Goal: Task Accomplishment & Management: Complete application form

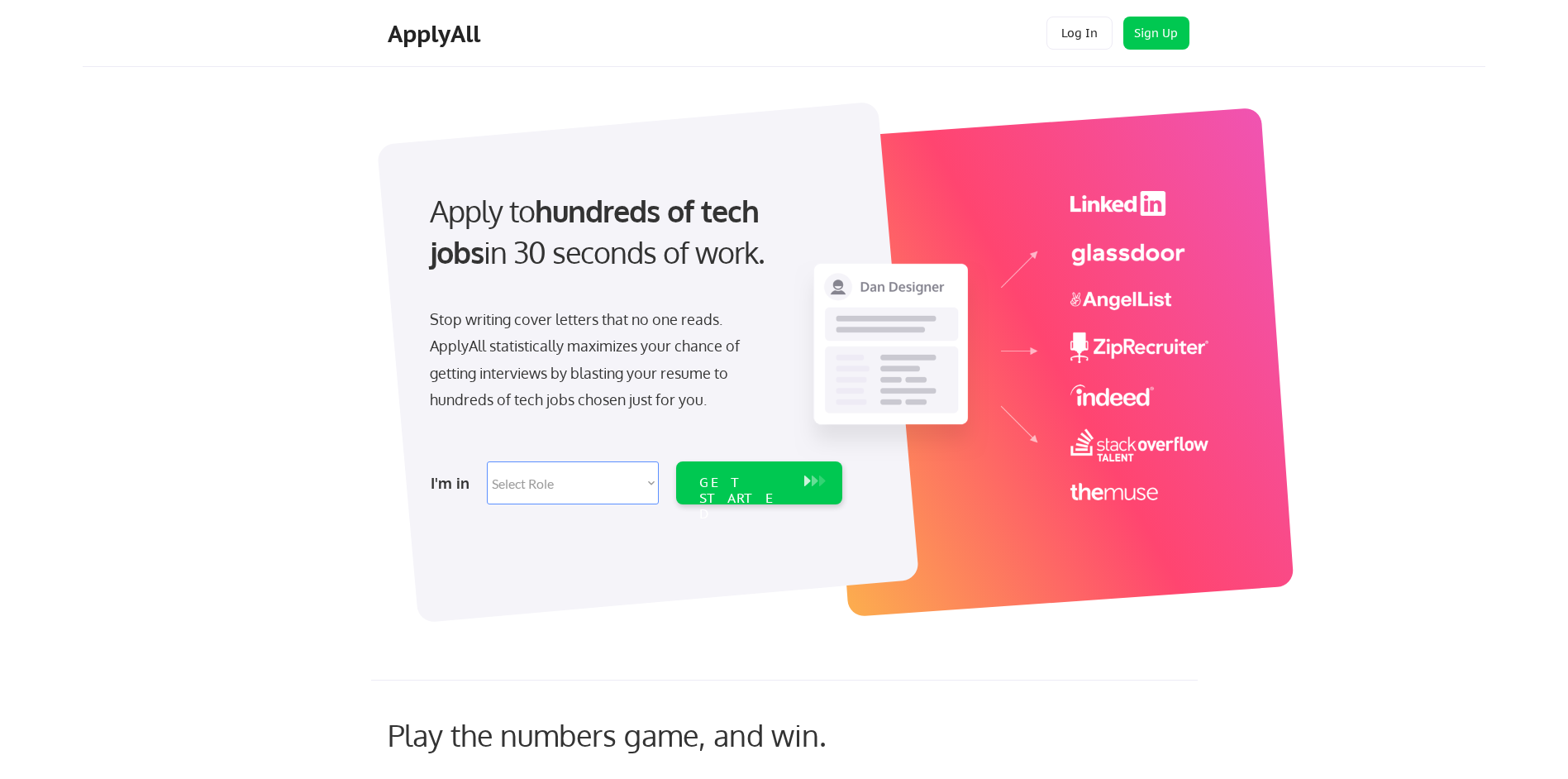
click at [556, 489] on select "Select Role Software Engineering Product Management Customer Success Sales UI/U…" at bounding box center [573, 483] width 172 height 43
select select ""technical_project_program_mgmt""
click at [487, 462] on select "Select Role Software Engineering Product Management Customer Success Sales UI/U…" at bounding box center [573, 483] width 172 height 43
select select ""technical_project_program_mgmt""
click at [791, 480] on div "GET STARTED" at bounding box center [743, 483] width 105 height 43
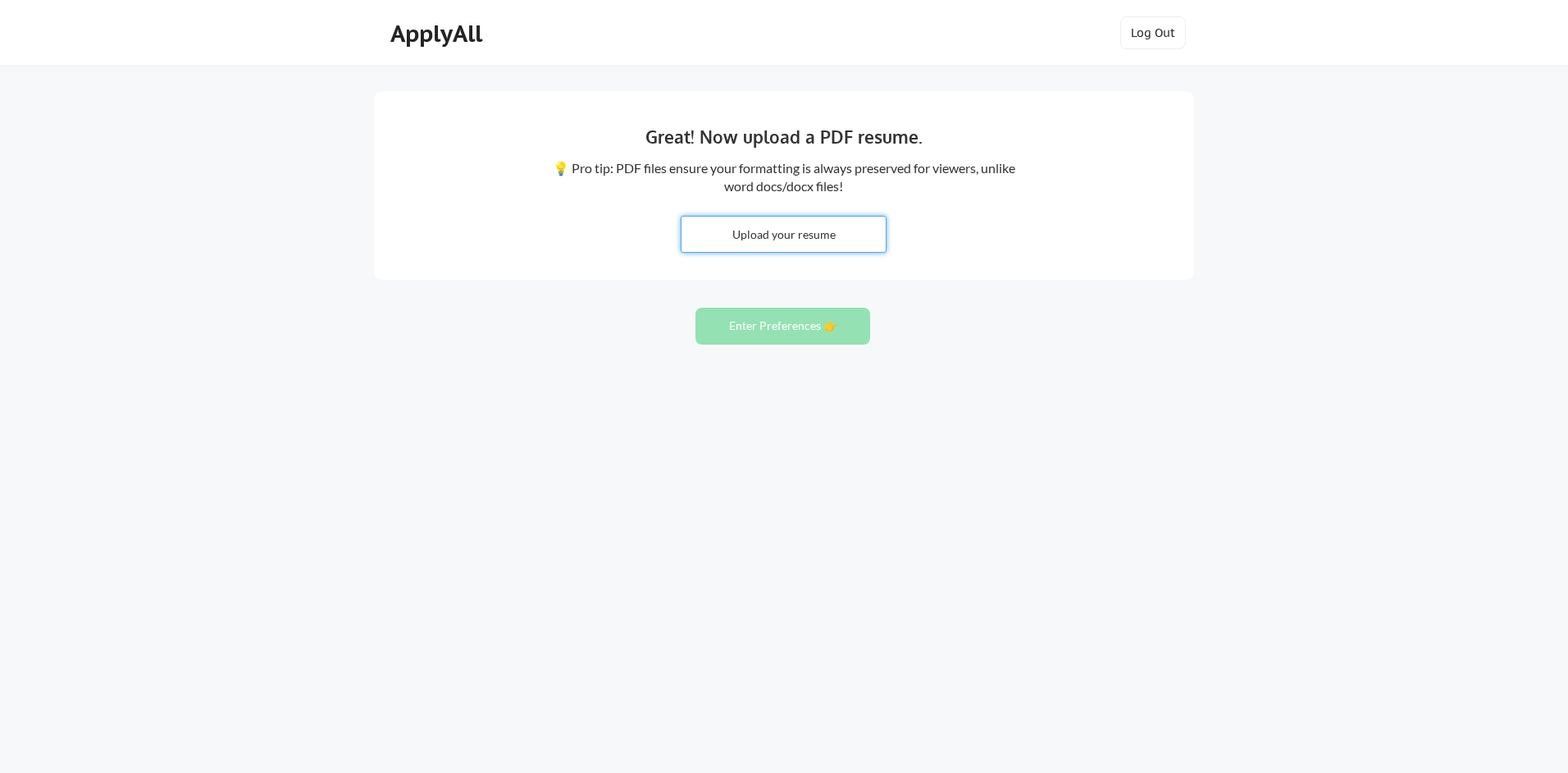
click at [780, 241] on input "file" at bounding box center [784, 234] width 204 height 35
type input "C:\fakepath\Jose Paul P - G P - Resume 2025-09-18.pdf"
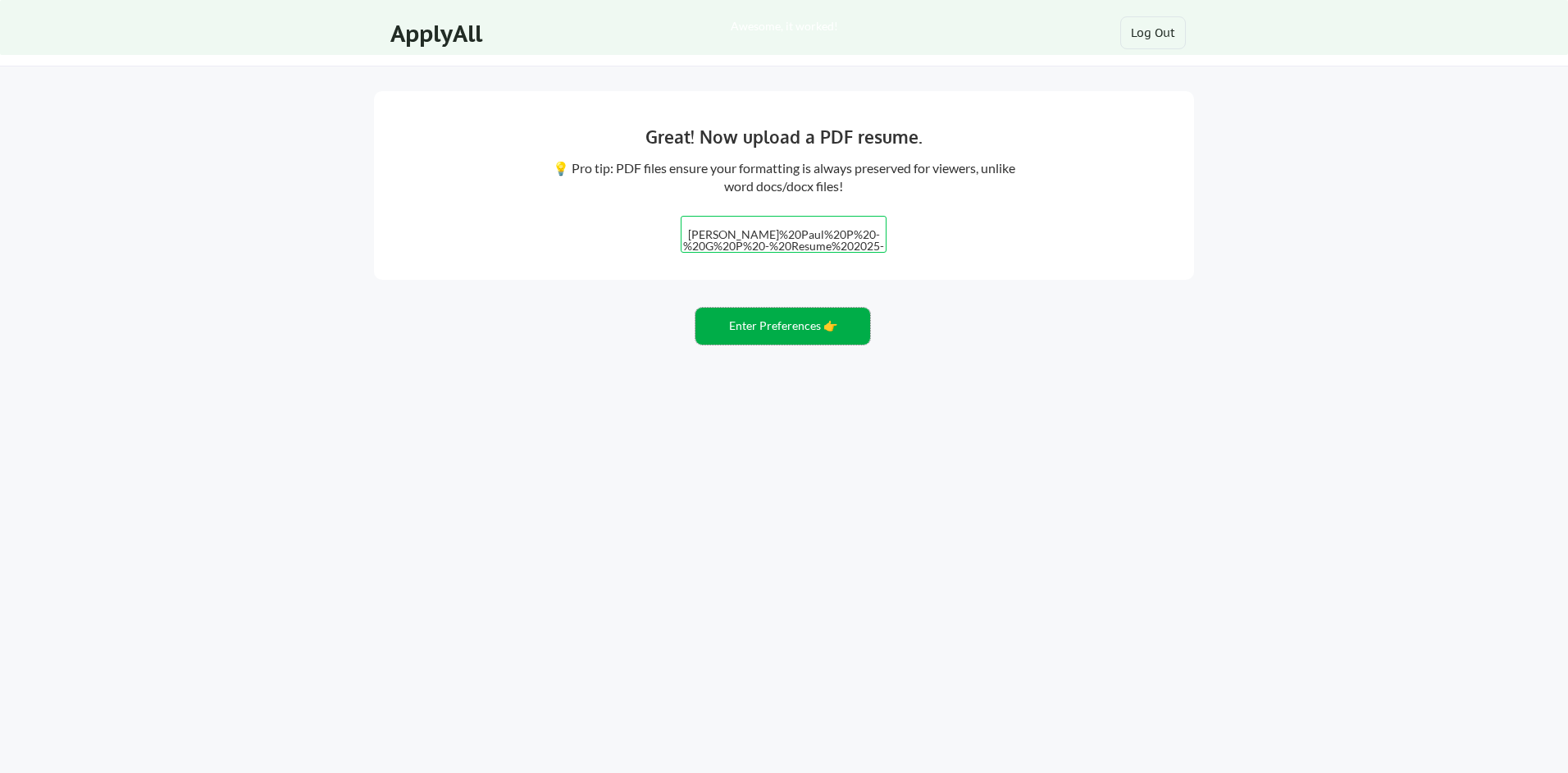
click at [793, 332] on button "Enter Preferences 👉" at bounding box center [783, 326] width 174 height 37
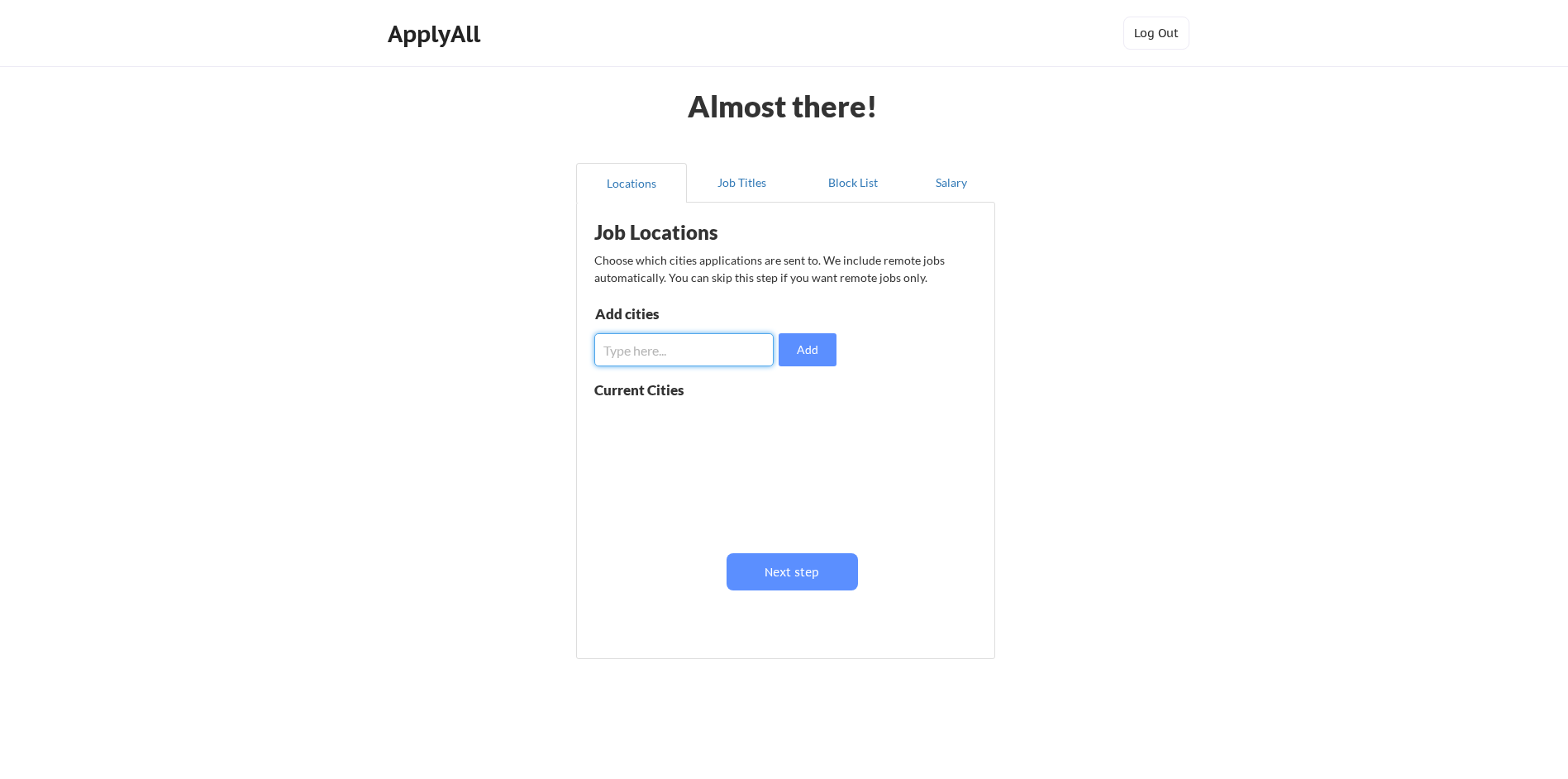
click at [663, 357] on input "input" at bounding box center [684, 350] width 179 height 33
type input "t"
click at [688, 349] on input "input" at bounding box center [684, 350] width 179 height 33
type input "[GEOGRAPHIC_DATA]"
click at [819, 356] on button "Add" at bounding box center [808, 350] width 58 height 33
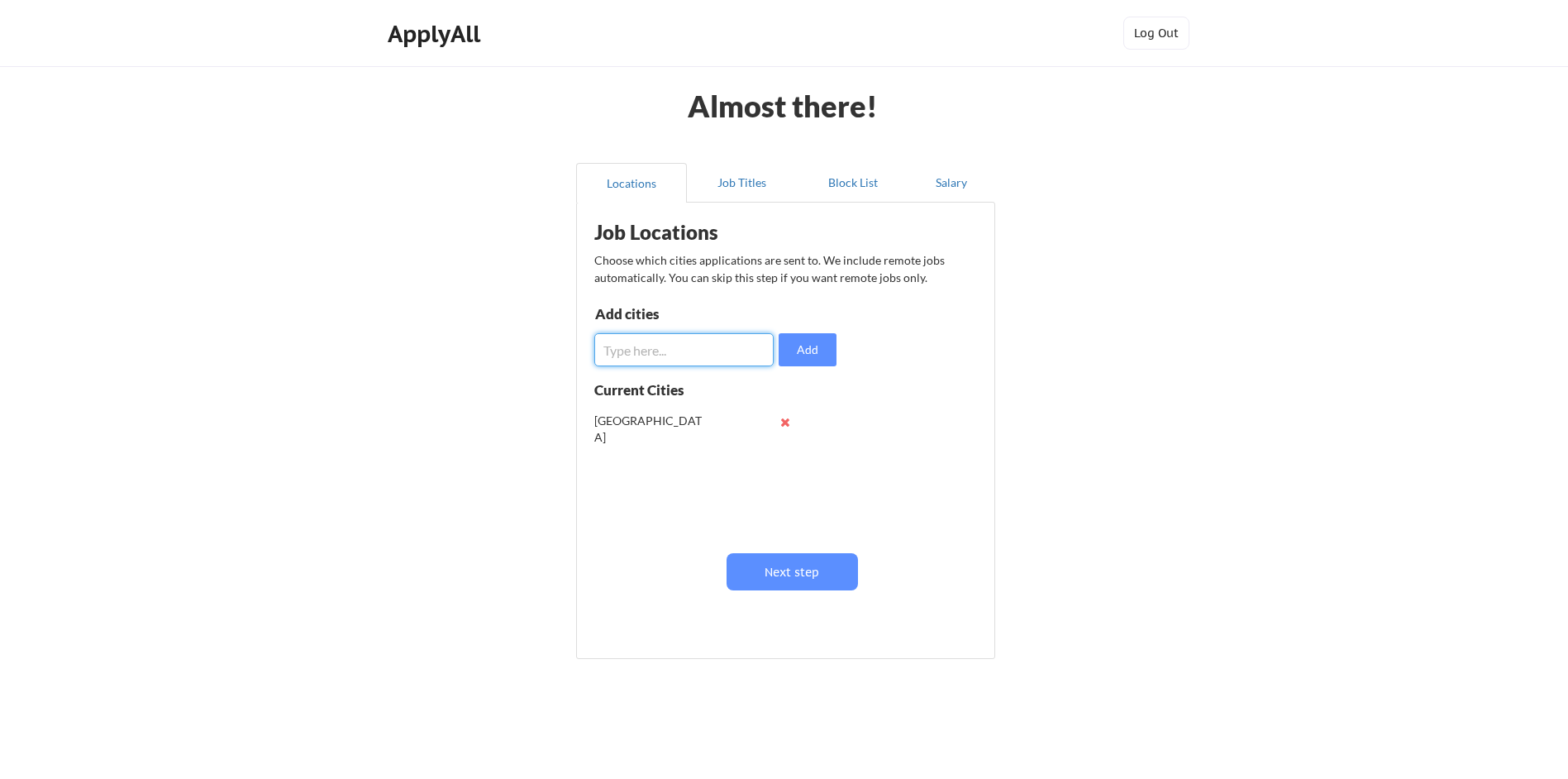
click at [670, 346] on input "input" at bounding box center [684, 350] width 179 height 33
type input "[GEOGRAPHIC_DATA]"
click at [813, 341] on button "Add" at bounding box center [808, 350] width 58 height 33
click at [661, 341] on input "input" at bounding box center [684, 350] width 179 height 33
type input "[GEOGRAPHIC_DATA]"
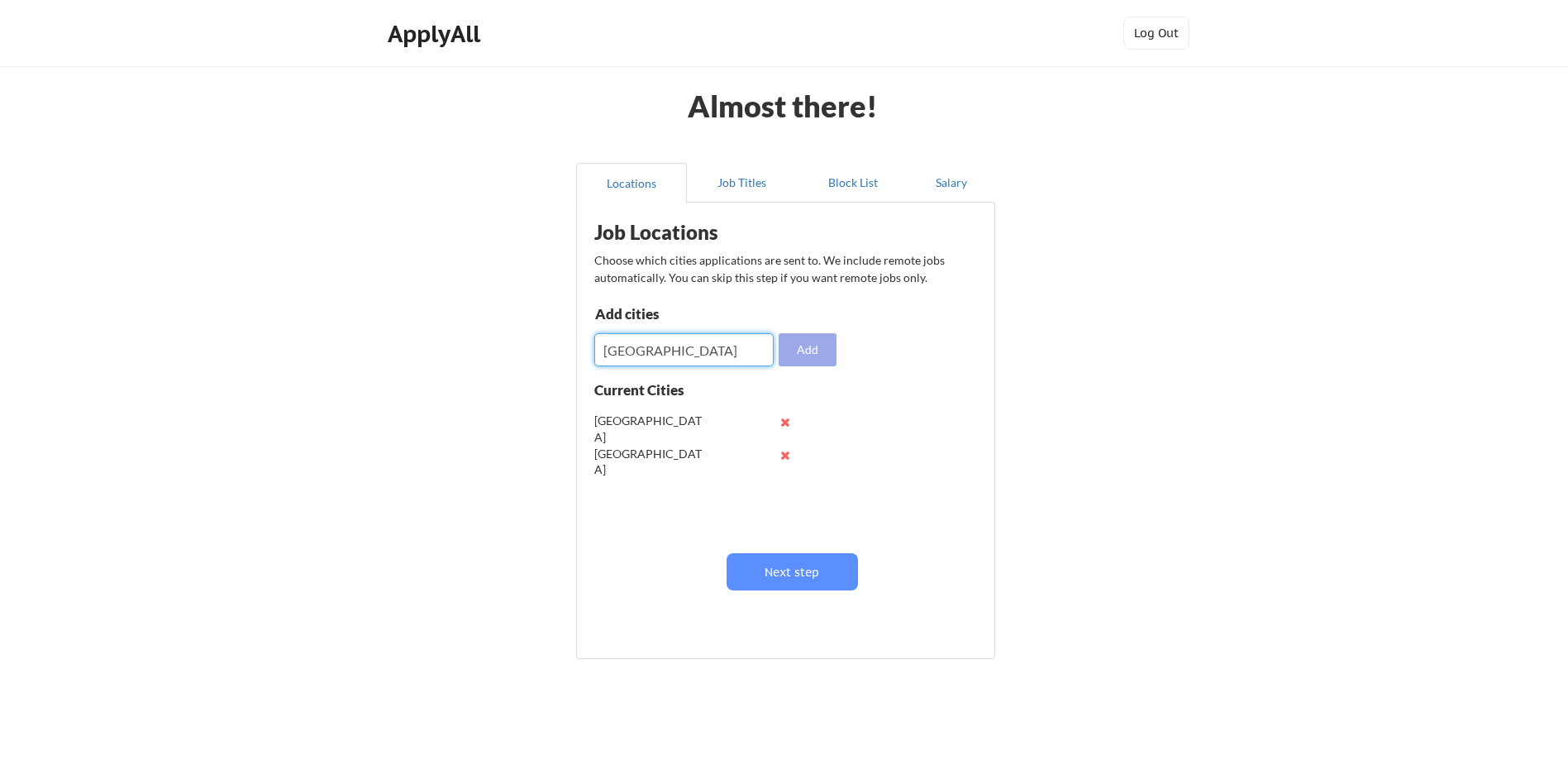
click at [803, 351] on button "Add" at bounding box center [808, 350] width 58 height 33
click at [656, 342] on input "input" at bounding box center [684, 350] width 179 height 33
type input "[GEOGRAPHIC_DATA]"
click at [806, 354] on button "Add" at bounding box center [808, 350] width 58 height 33
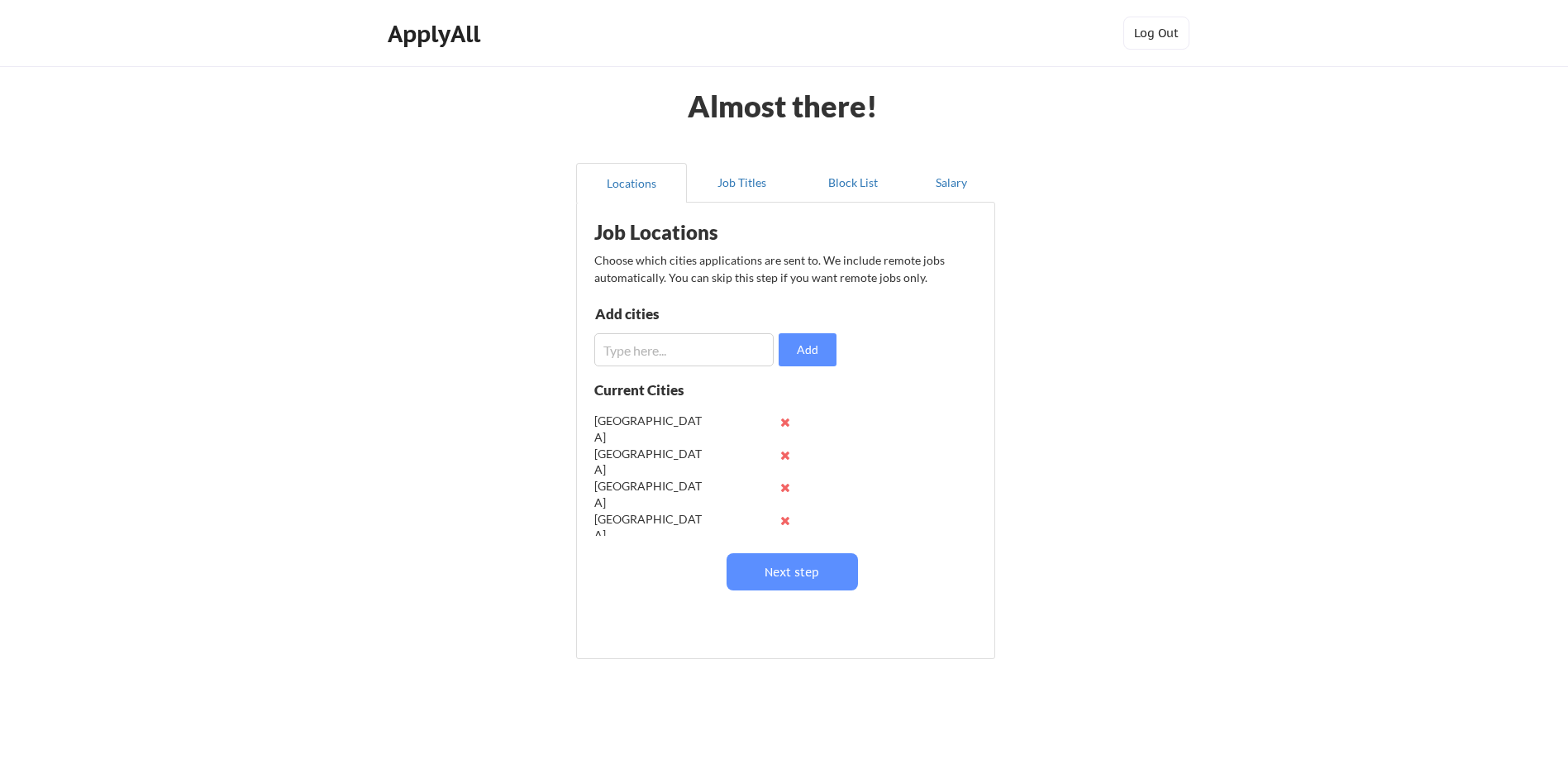
click at [636, 354] on input "input" at bounding box center [684, 350] width 179 height 33
type input "Dusseldorf"
click at [825, 344] on button "Add" at bounding box center [808, 350] width 58 height 33
click at [675, 354] on input "input" at bounding box center [684, 350] width 179 height 33
type input "F"
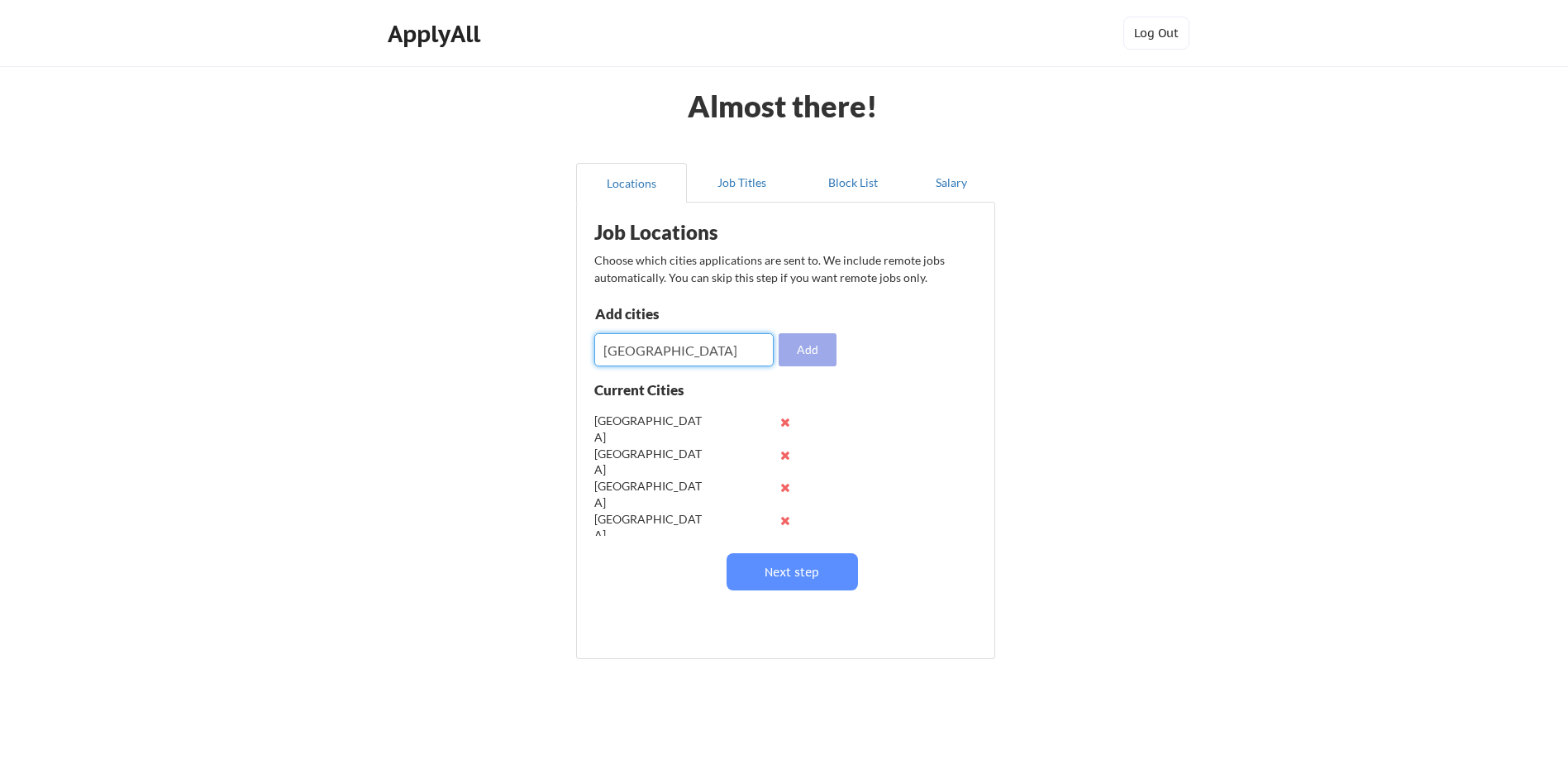
type input "[GEOGRAPHIC_DATA]"
click at [801, 346] on button "Add" at bounding box center [808, 350] width 58 height 33
click at [648, 352] on input "input" at bounding box center [684, 350] width 179 height 33
type input "[GEOGRAPHIC_DATA]"
click at [812, 346] on button "Add" at bounding box center [808, 350] width 58 height 33
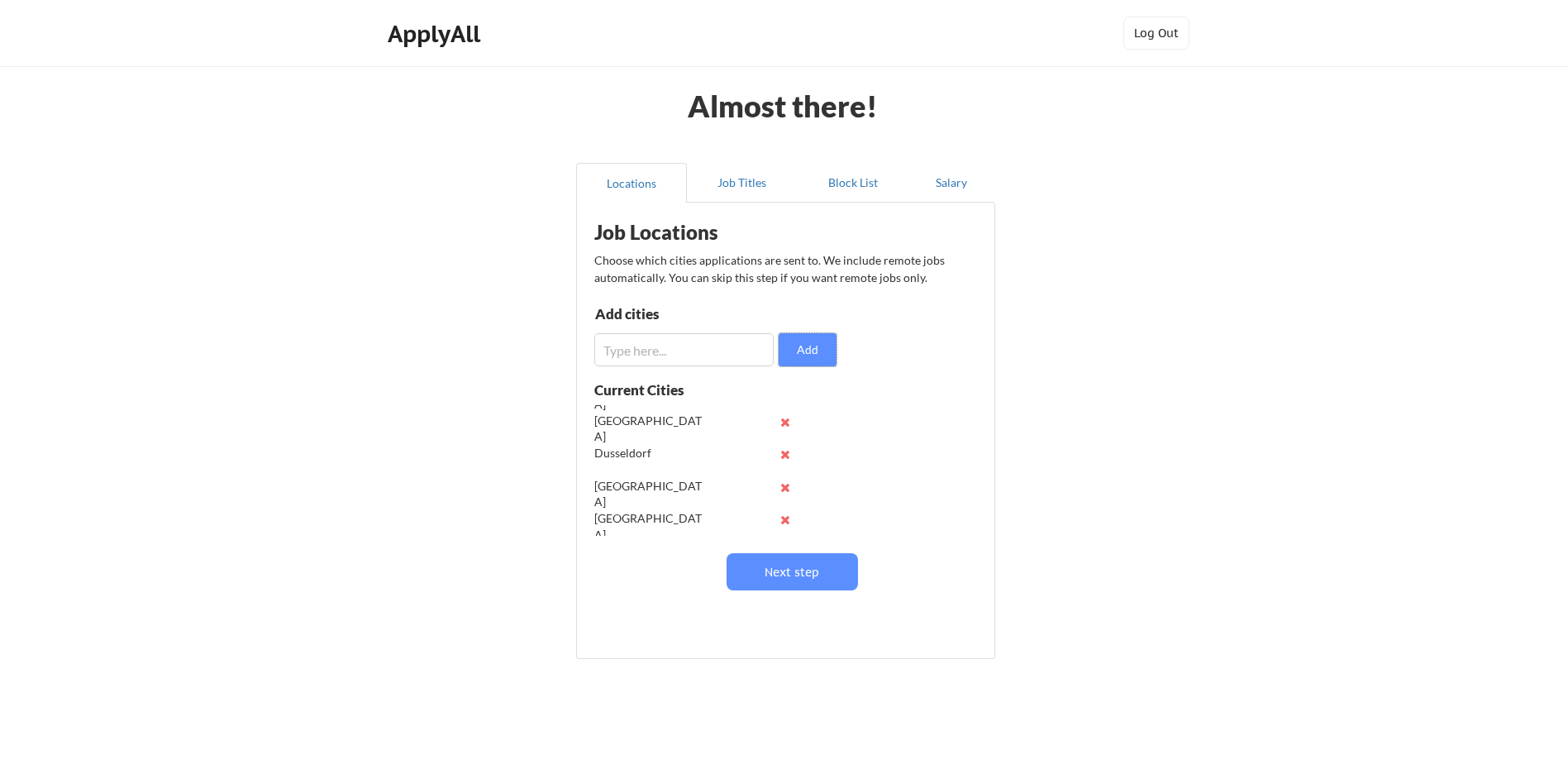
scroll to position [131, 0]
click at [680, 356] on input "input" at bounding box center [684, 350] width 179 height 33
paste input "[GEOGRAPHIC_DATA]"
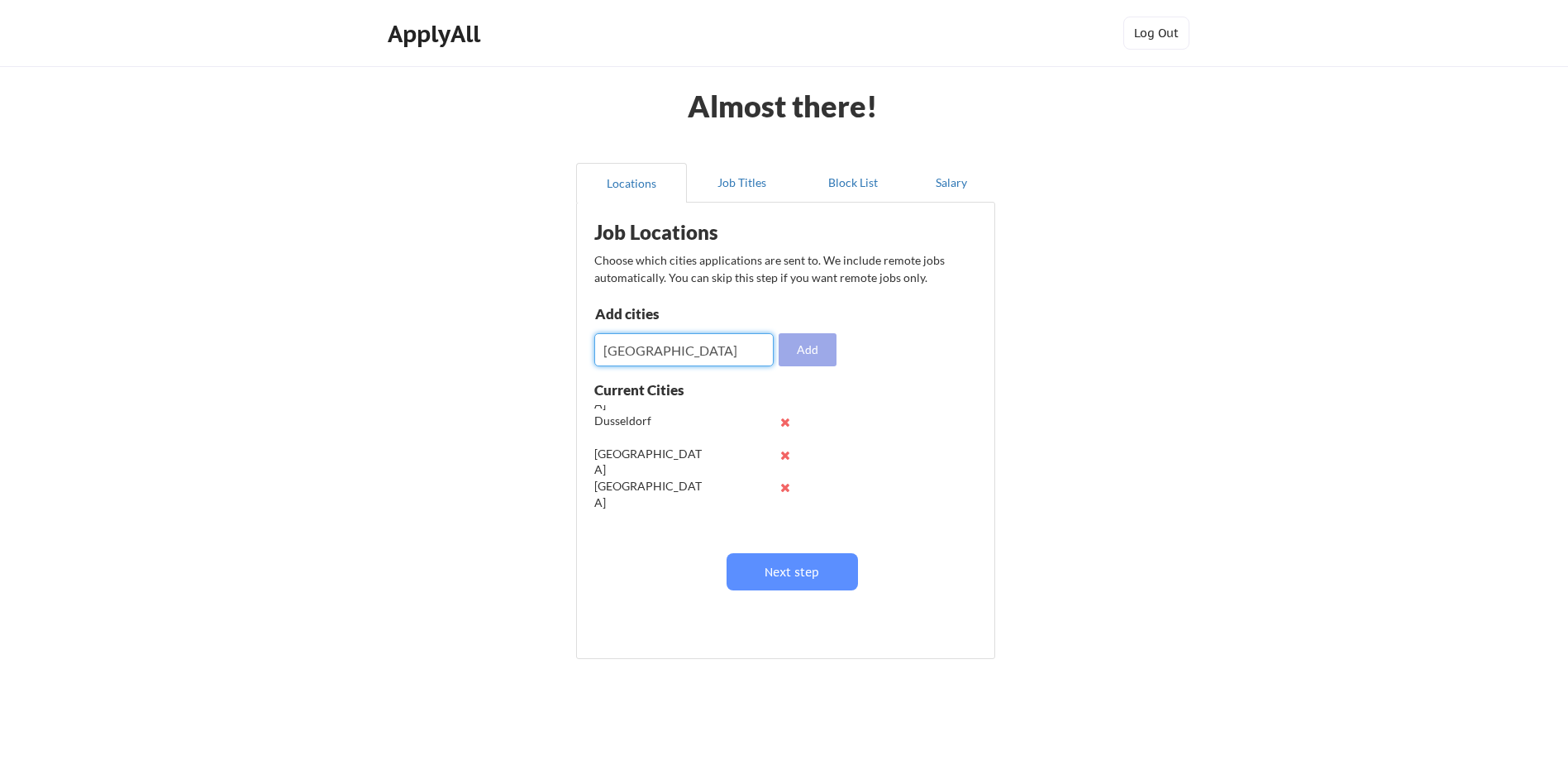
type input "[GEOGRAPHIC_DATA]"
click at [822, 354] on button "Add" at bounding box center [808, 350] width 58 height 33
click at [652, 347] on input "input" at bounding box center [684, 350] width 179 height 33
paste input "[GEOGRAPHIC_DATA]"
type input "[GEOGRAPHIC_DATA]"
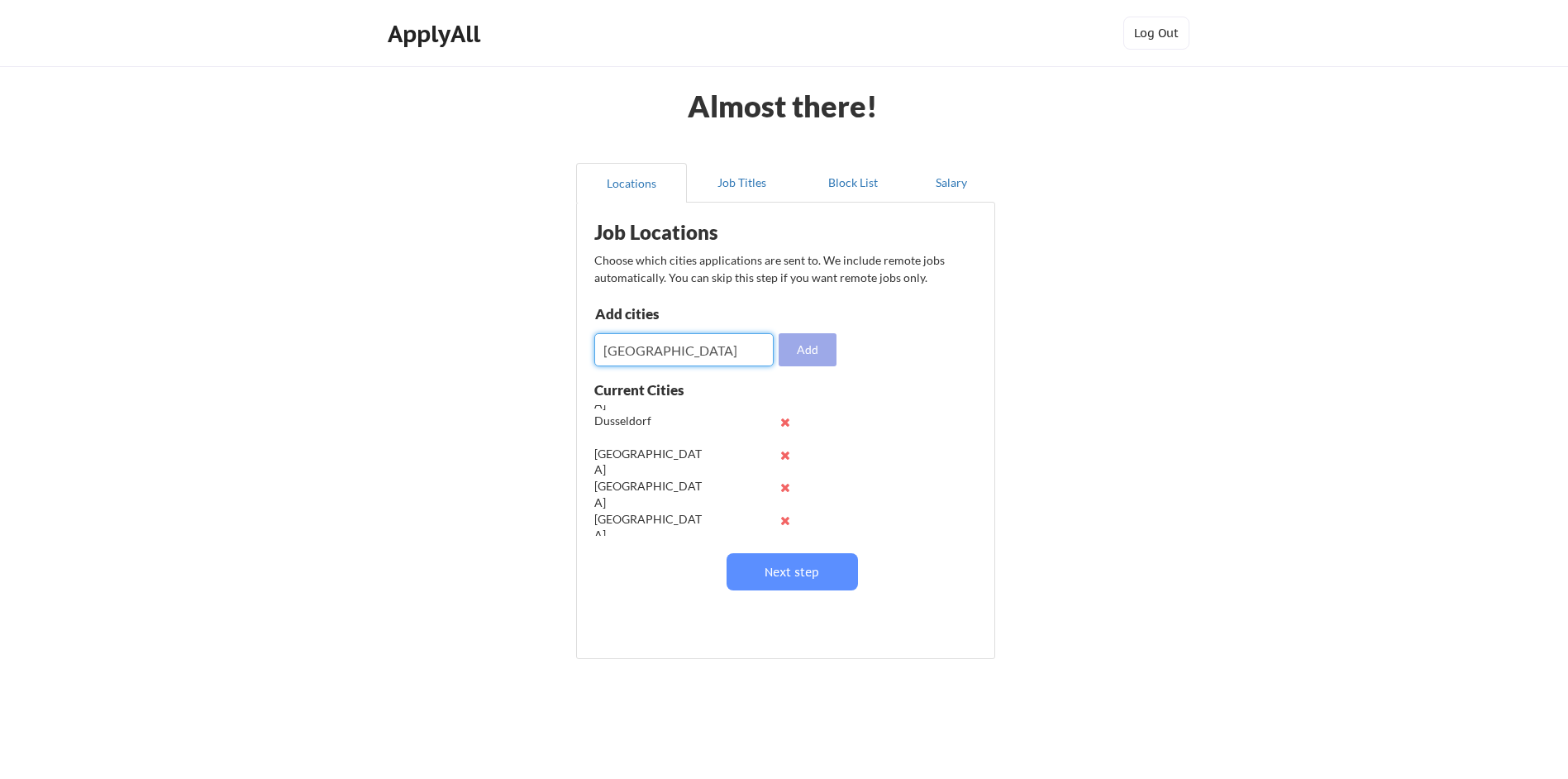
click at [815, 349] on button "Add" at bounding box center [808, 350] width 58 height 33
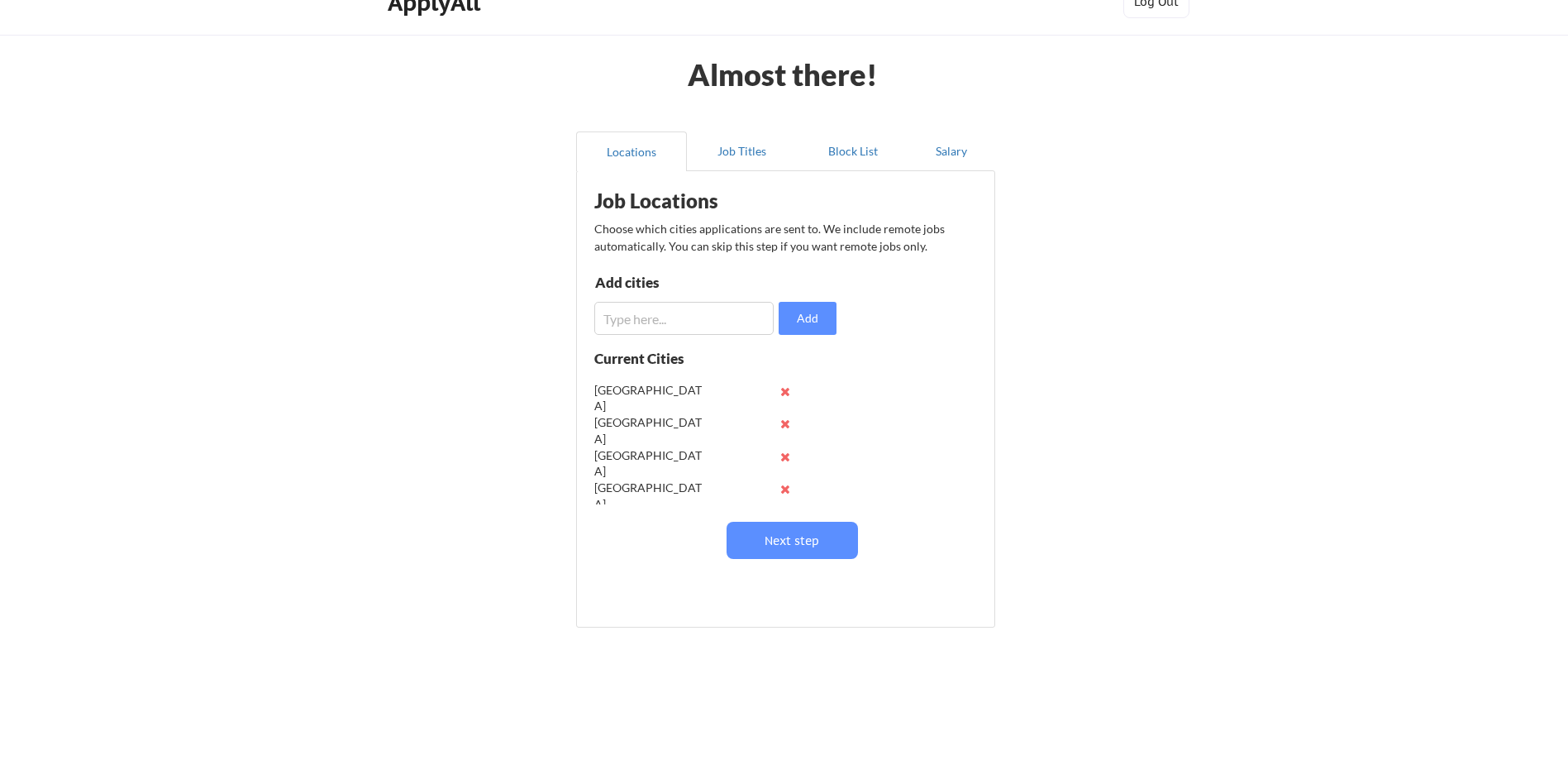
scroll to position [163, 0]
click at [645, 314] on input "input" at bounding box center [684, 318] width 179 height 33
paste input "[GEOGRAPHIC_DATA]"
type input "[GEOGRAPHIC_DATA]"
click at [817, 315] on button "Add" at bounding box center [808, 318] width 58 height 33
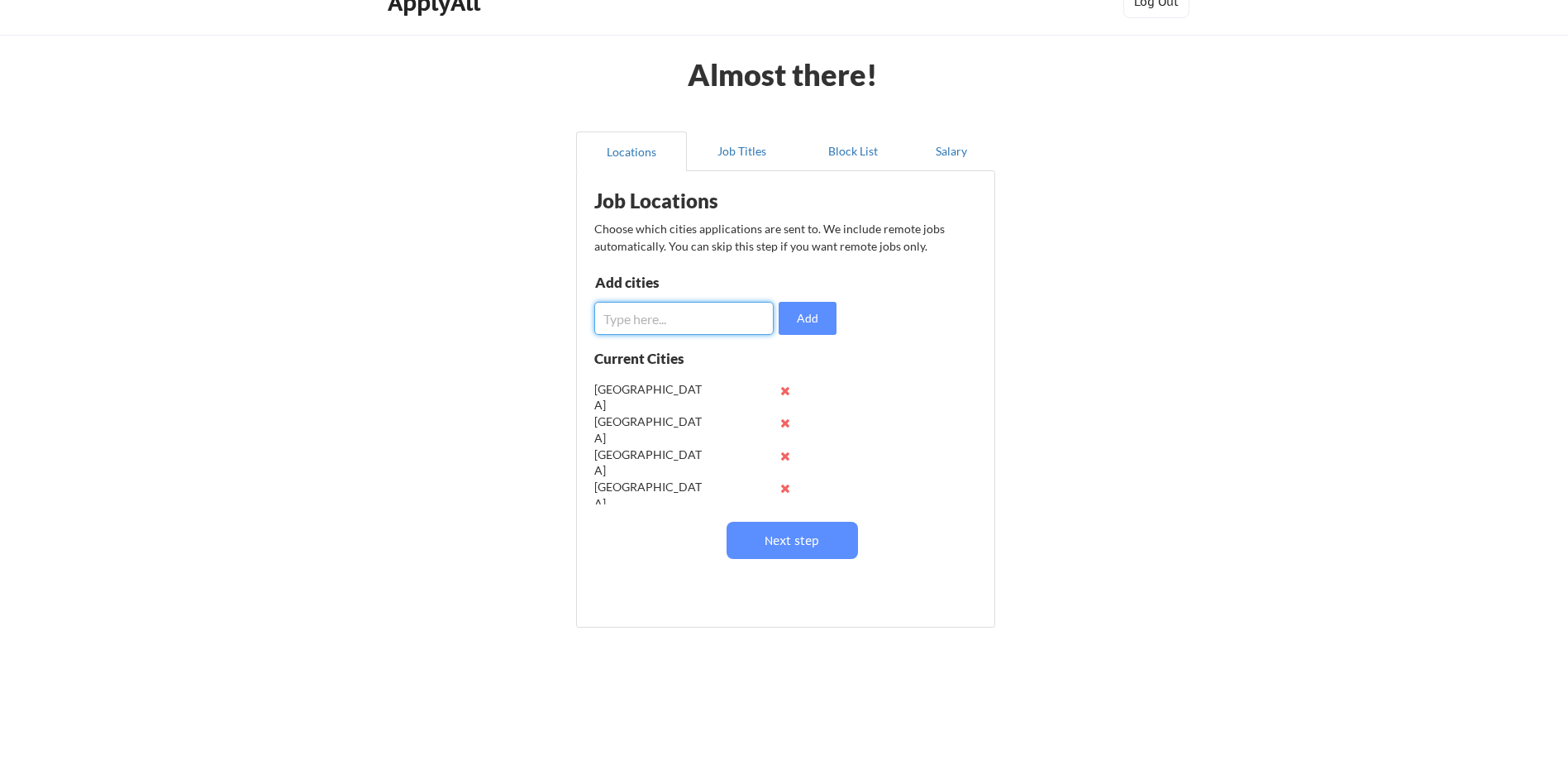
click at [654, 321] on input "input" at bounding box center [684, 318] width 179 height 33
paste input "[GEOGRAPHIC_DATA]"
type input "[GEOGRAPHIC_DATA]"
click at [815, 320] on button "Add" at bounding box center [808, 318] width 58 height 33
click at [737, 145] on button "Job Titles" at bounding box center [743, 152] width 111 height 40
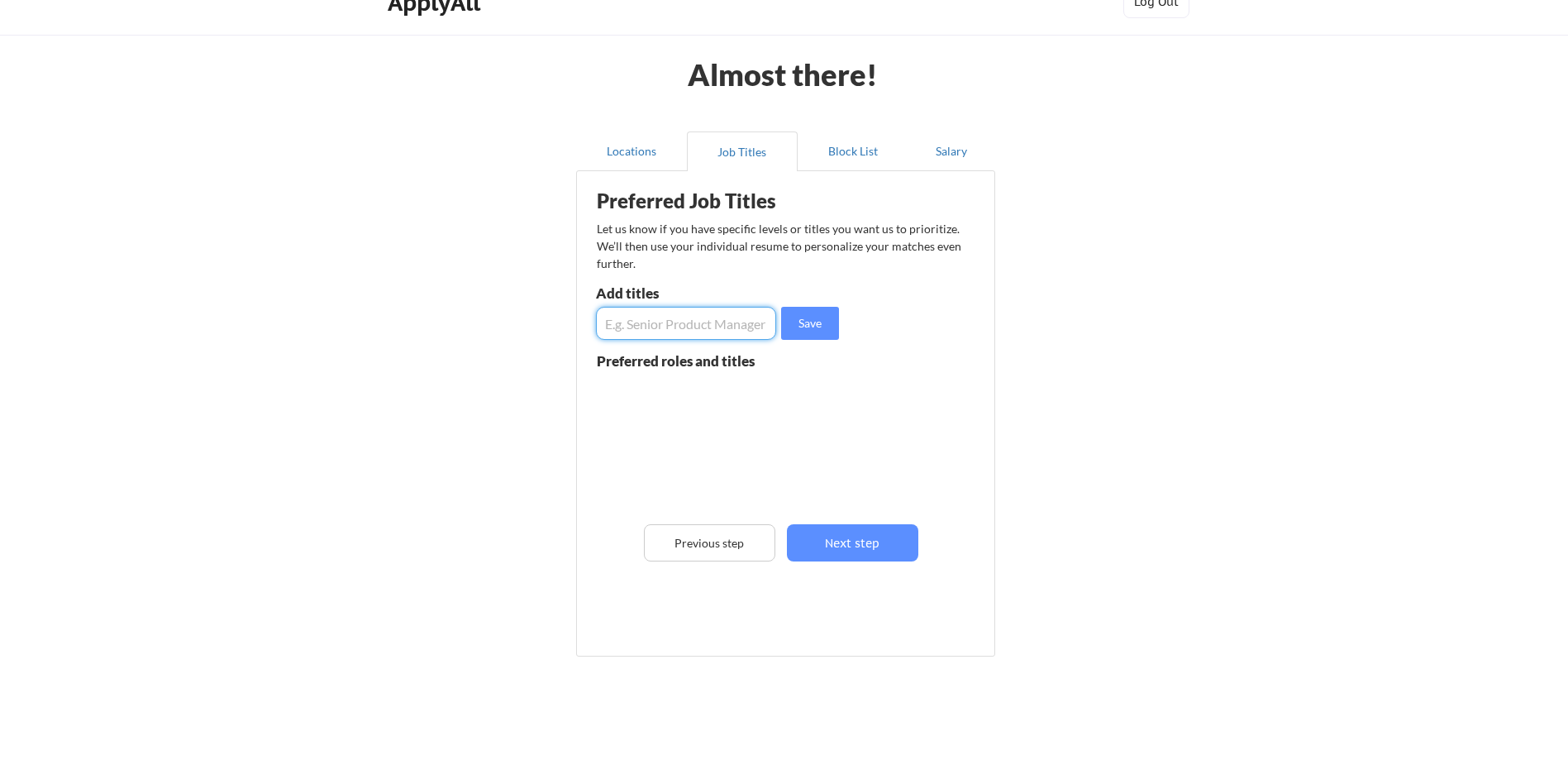
click at [670, 330] on input "input" at bounding box center [685, 323] width 180 height 33
type input "IT Project Manager"
click at [790, 331] on button "Save" at bounding box center [811, 323] width 58 height 33
click at [676, 335] on input "input" at bounding box center [685, 323] width 180 height 33
type input "Project Manager"
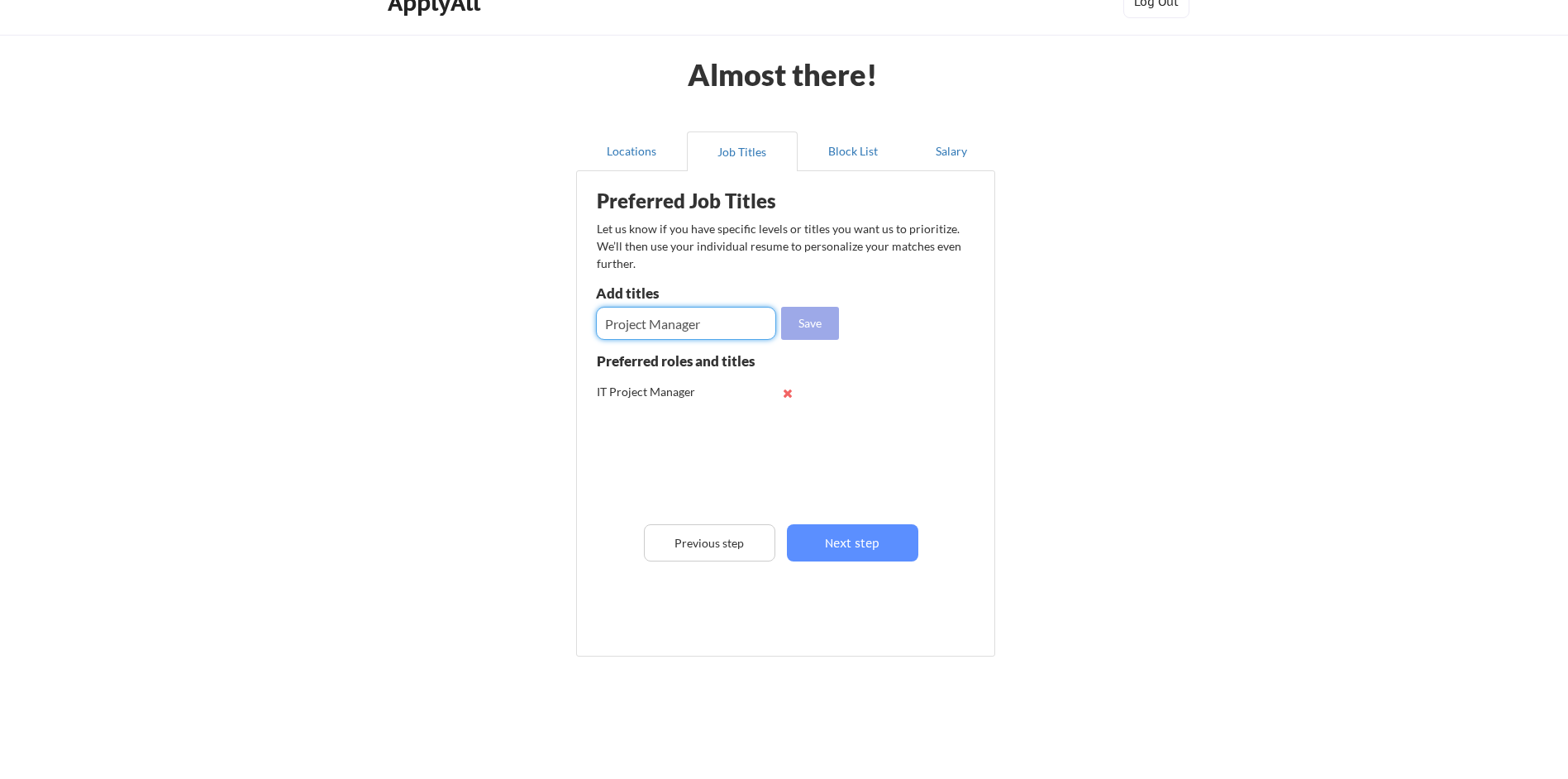
click at [809, 335] on button "Save" at bounding box center [811, 323] width 58 height 33
click at [680, 332] on input "input" at bounding box center [685, 323] width 180 height 33
type input "IT Product Manager"
click at [806, 326] on button "Save" at bounding box center [811, 323] width 58 height 33
click at [668, 326] on input "input" at bounding box center [685, 323] width 180 height 33
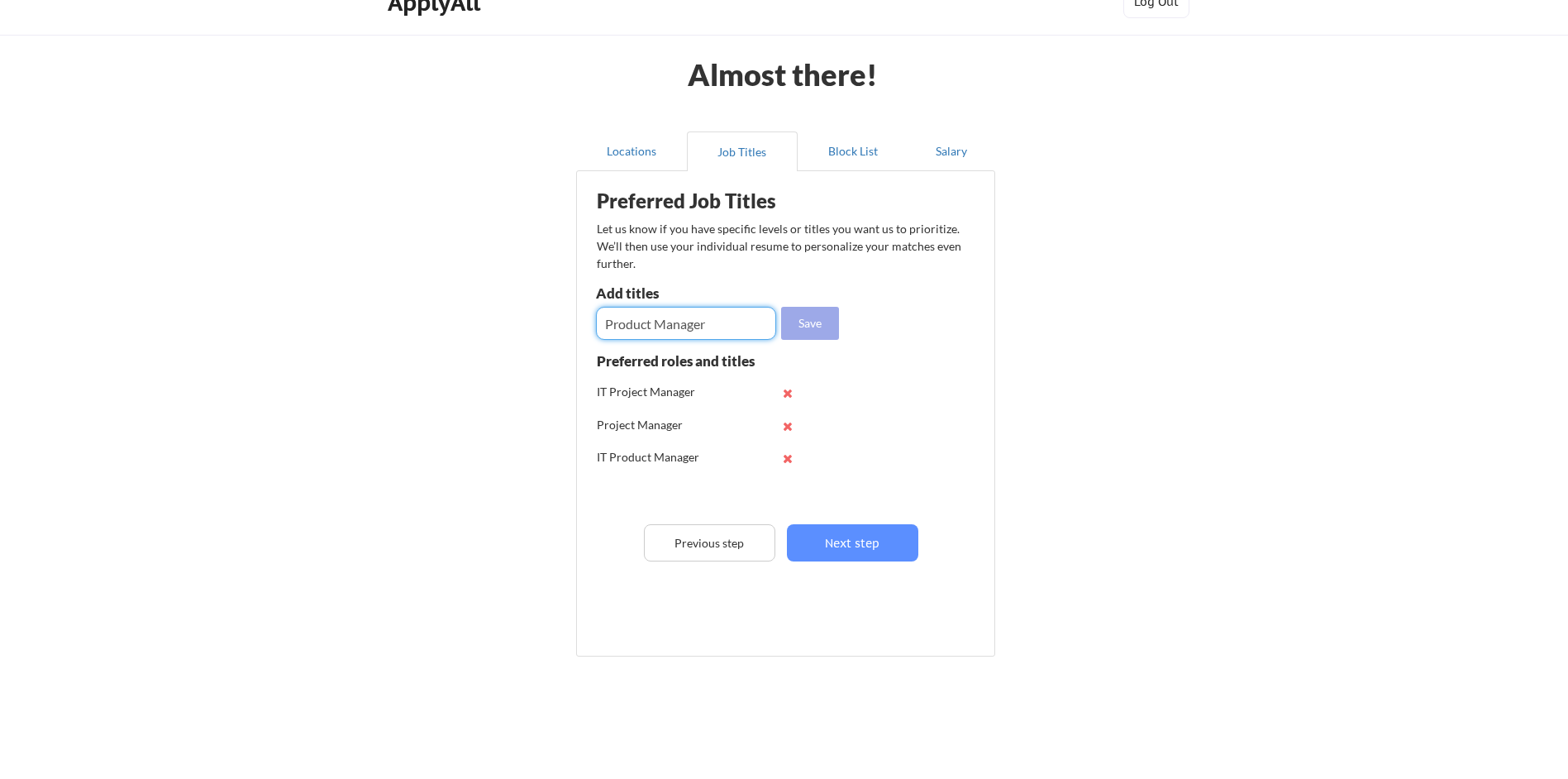
type input "Product Manager"
click at [825, 327] on button "Save" at bounding box center [811, 323] width 58 height 33
click at [665, 323] on input "input" at bounding box center [685, 323] width 180 height 33
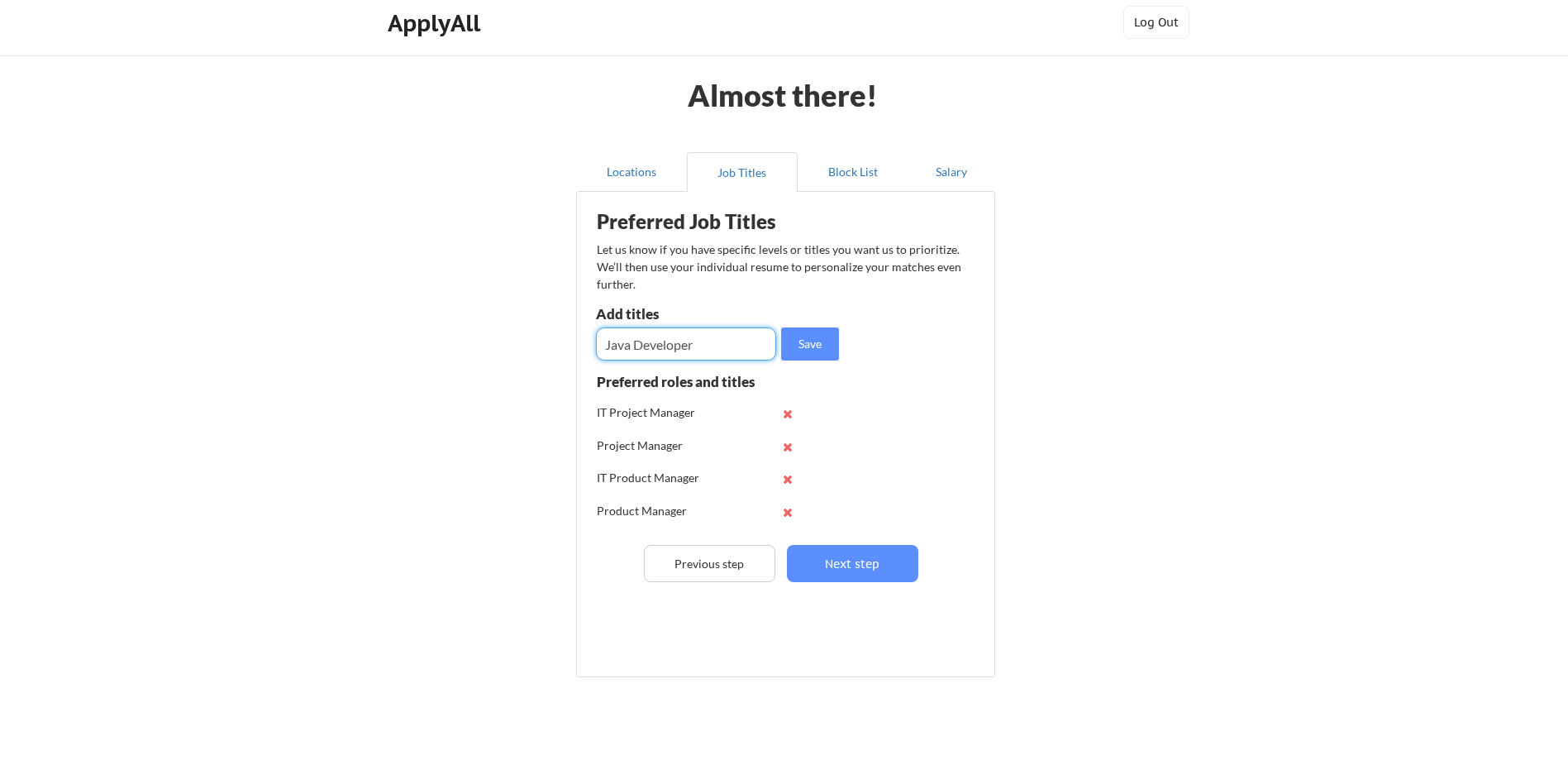
scroll to position [0, 0]
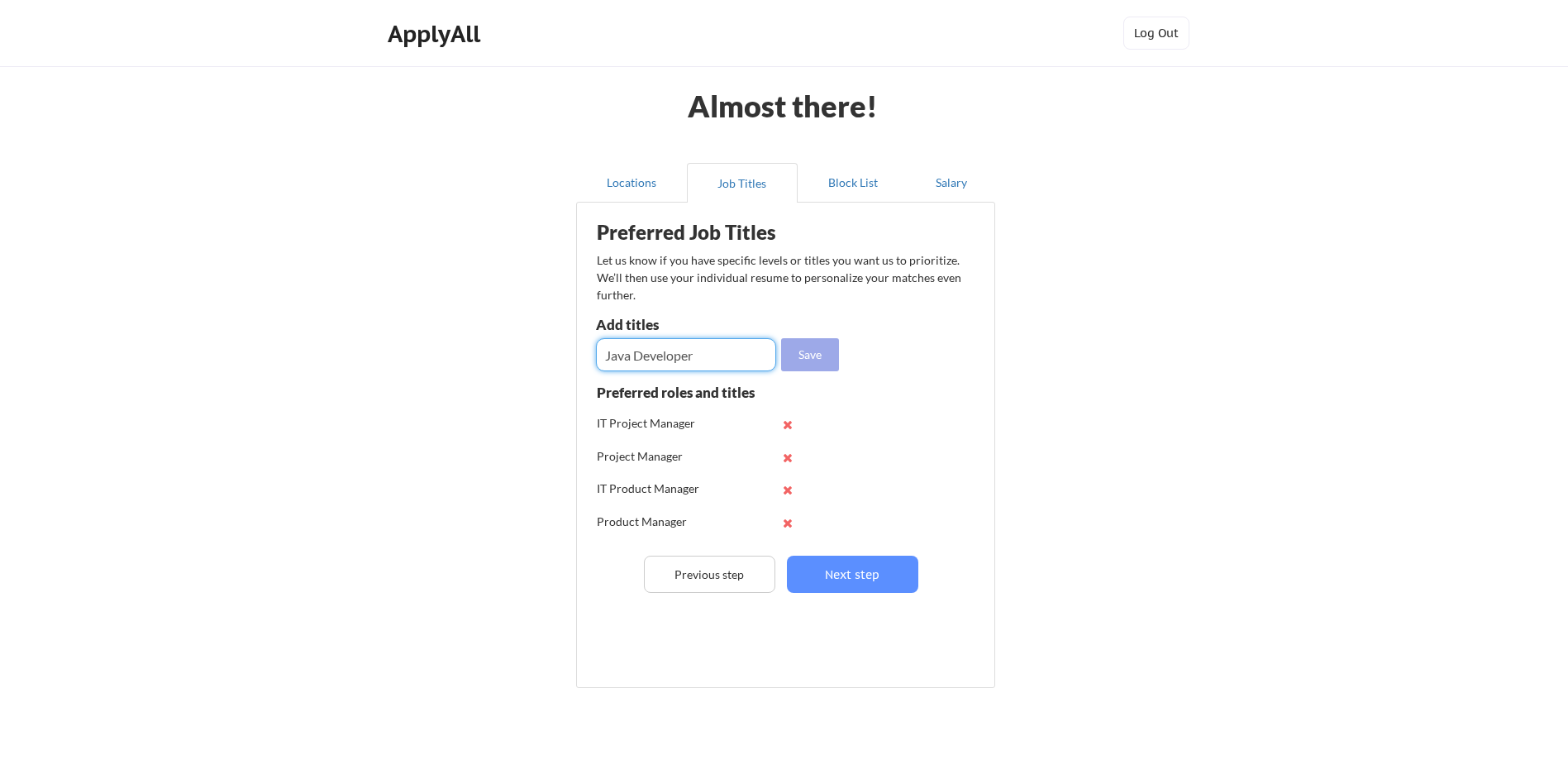
type input "Java Developer"
click at [815, 357] on button "Save" at bounding box center [811, 355] width 58 height 33
click at [660, 355] on input "input" at bounding box center [685, 355] width 180 height 33
click at [700, 361] on input "input" at bounding box center [685, 355] width 180 height 33
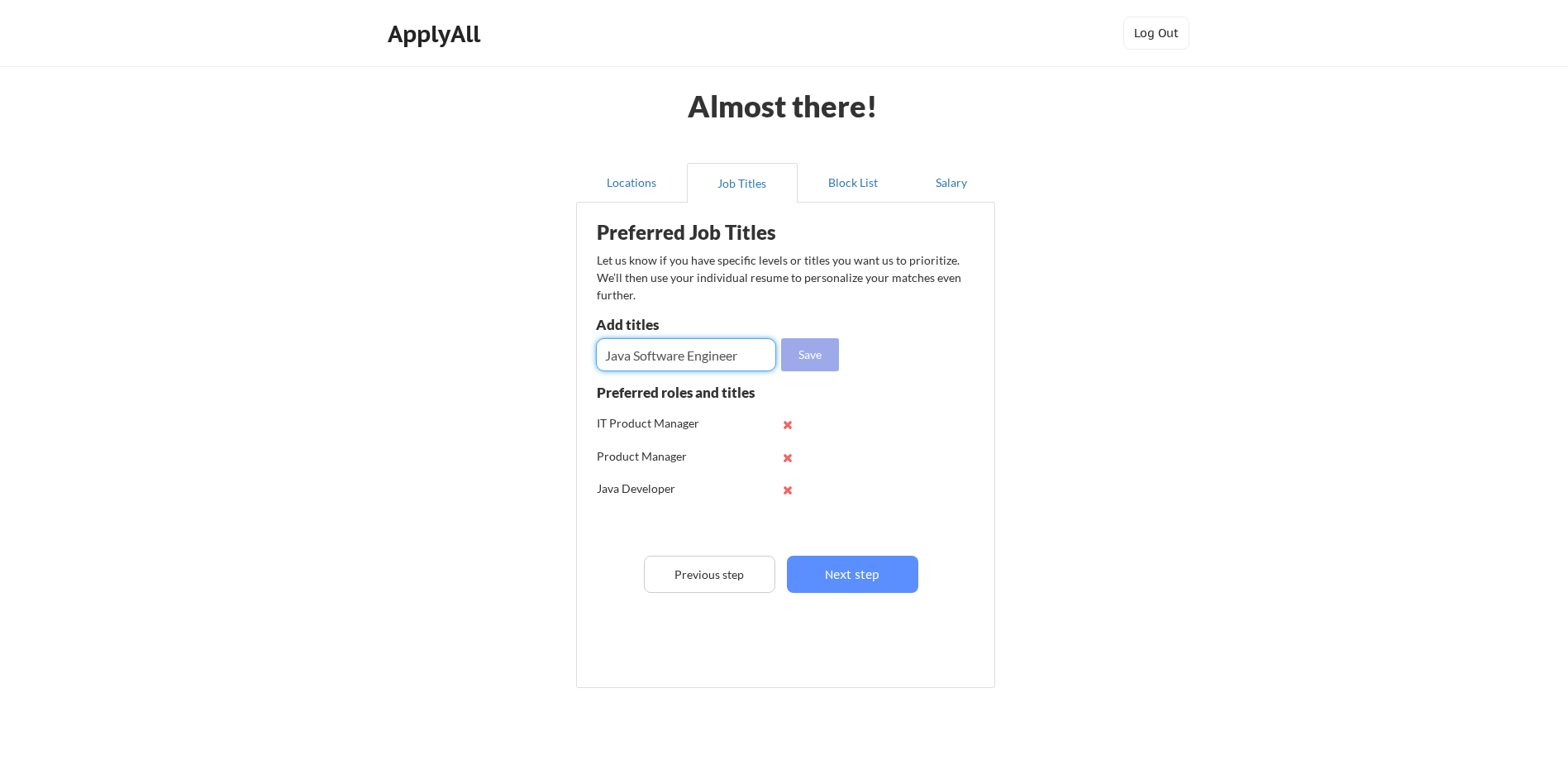
type input "Java Software Engineer"
click at [815, 351] on button "Save" at bounding box center [811, 355] width 58 height 33
click at [709, 360] on input "input" at bounding box center [685, 355] width 180 height 33
type input "Java Consultant"
click at [812, 348] on button "Save" at bounding box center [811, 355] width 58 height 33
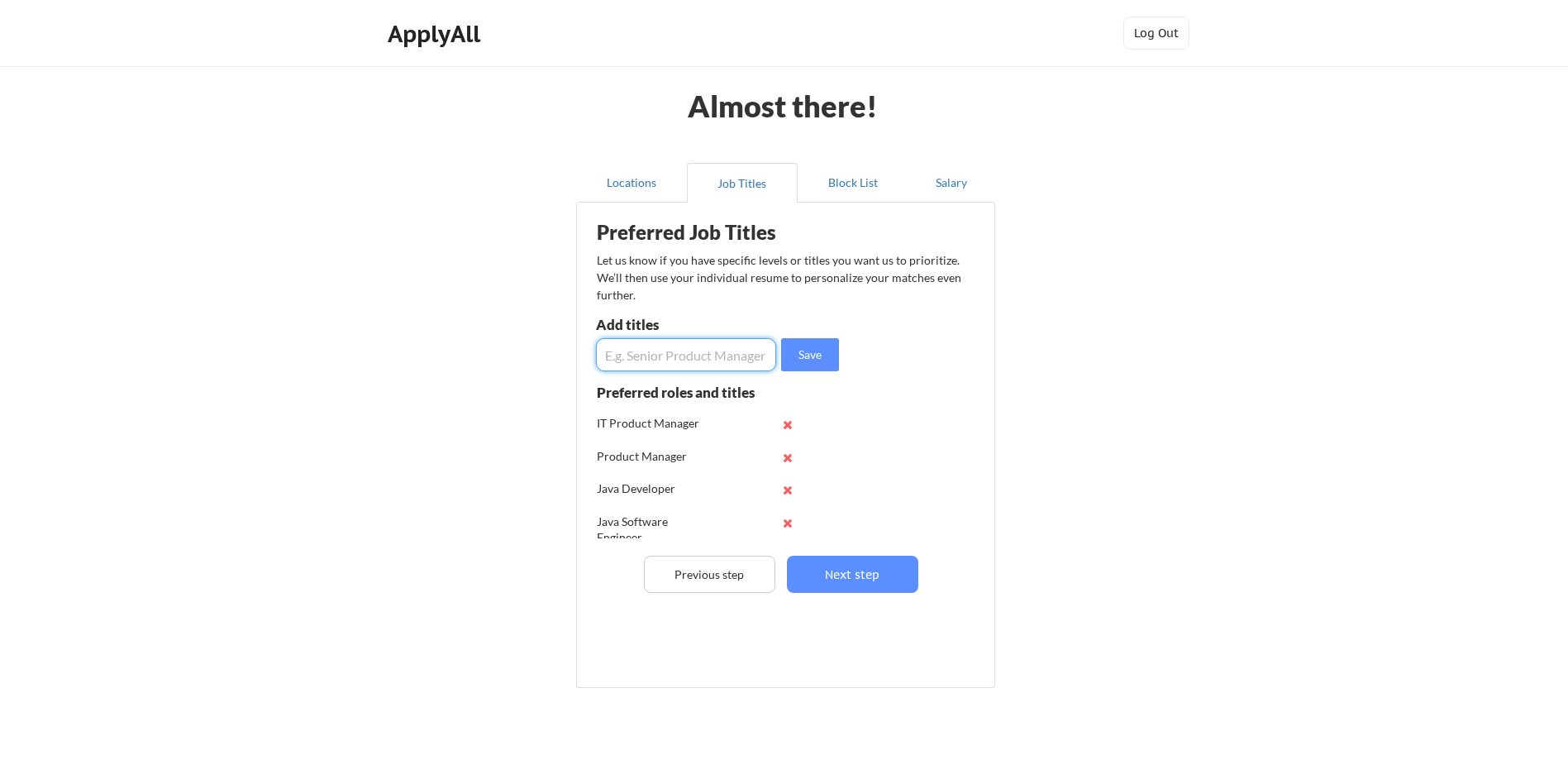
click at [670, 350] on input "input" at bounding box center [685, 355] width 180 height 33
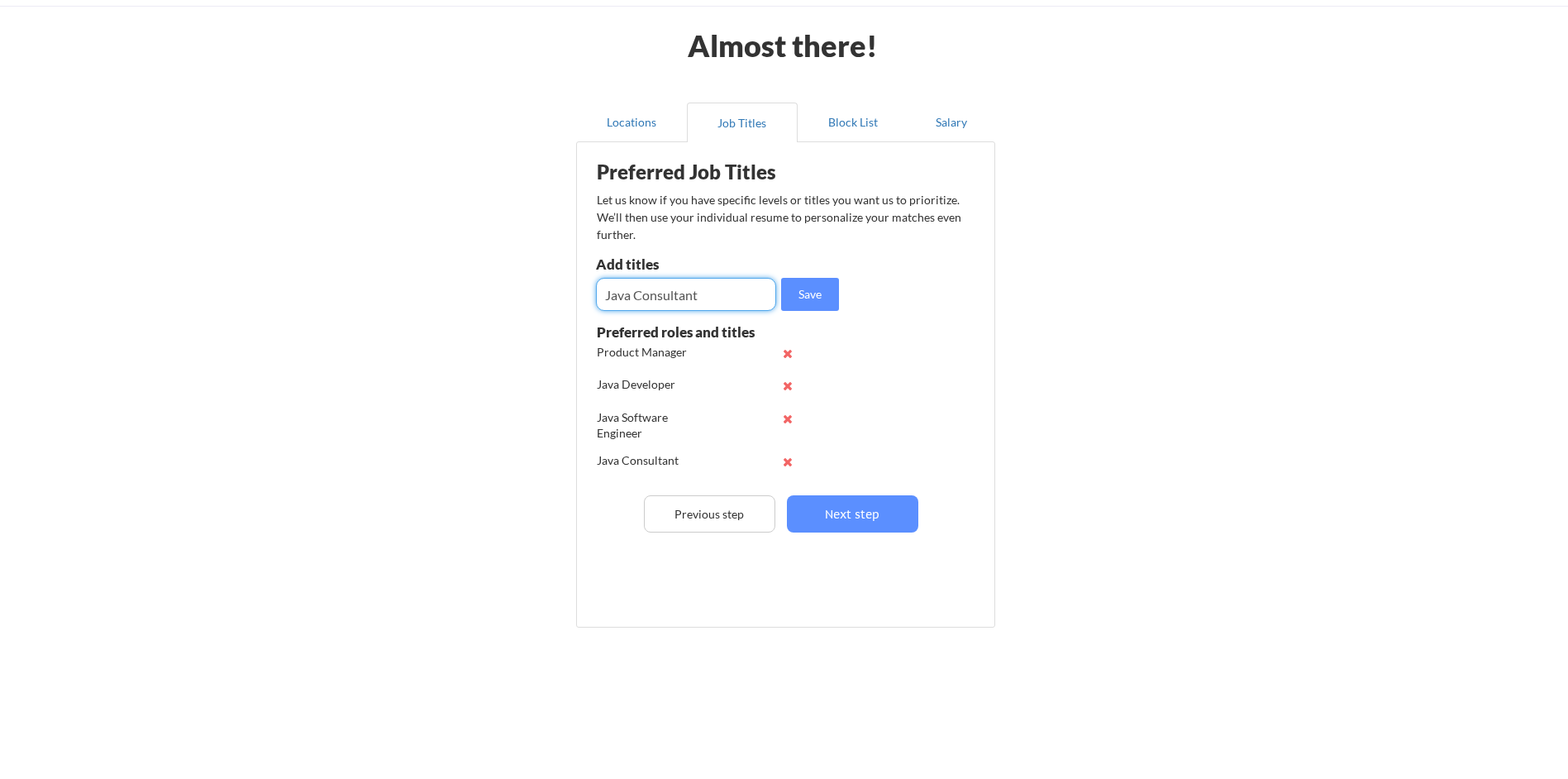
click at [665, 297] on input "input" at bounding box center [685, 294] width 180 height 33
type input "Java Specialist"
click at [800, 287] on button "Save" at bounding box center [811, 294] width 58 height 33
click at [665, 297] on input "input" at bounding box center [685, 294] width 180 height 33
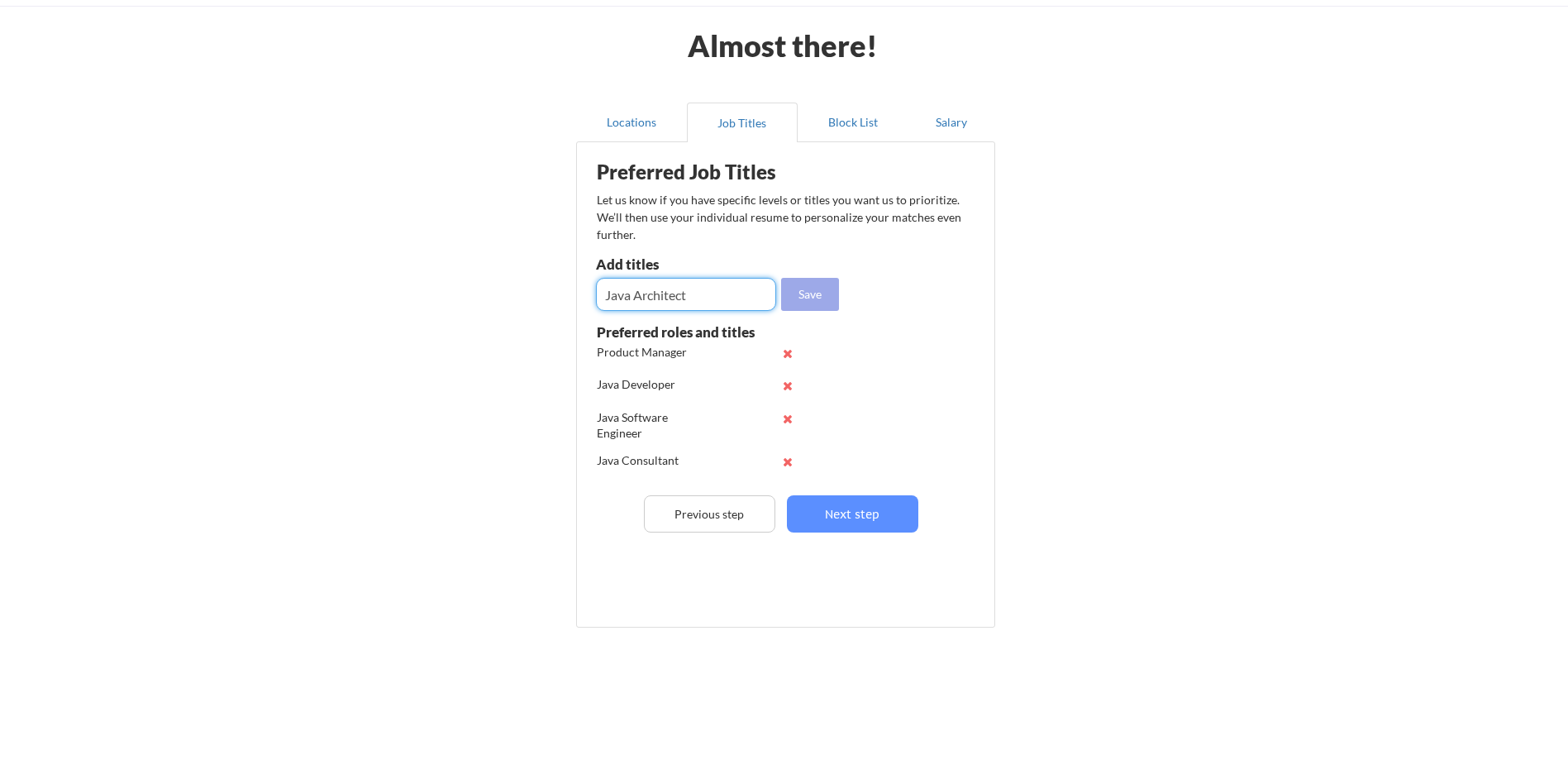
type input "Java Architect"
click at [800, 298] on button "Save" at bounding box center [811, 294] width 58 height 33
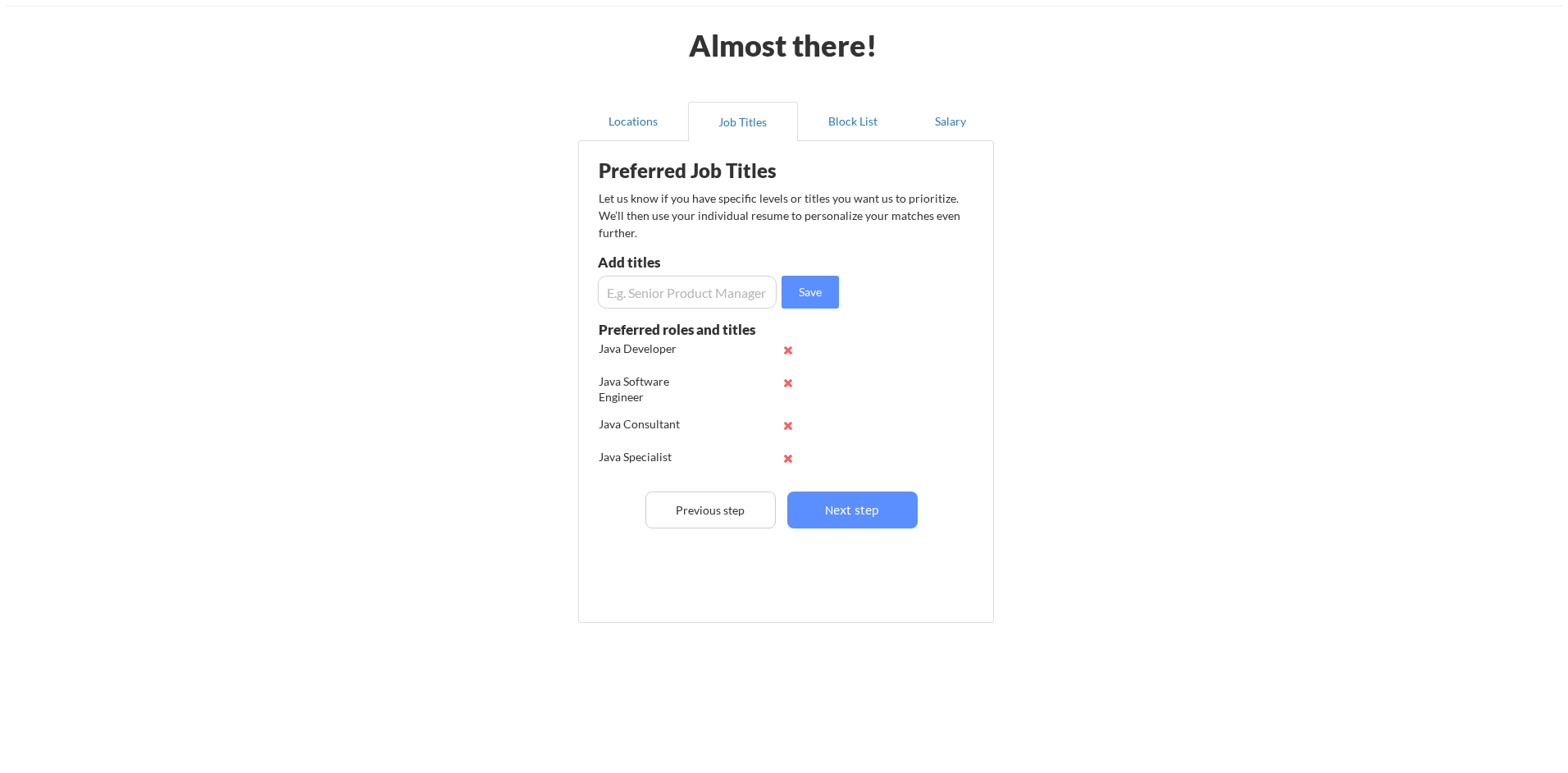
scroll to position [173, 0]
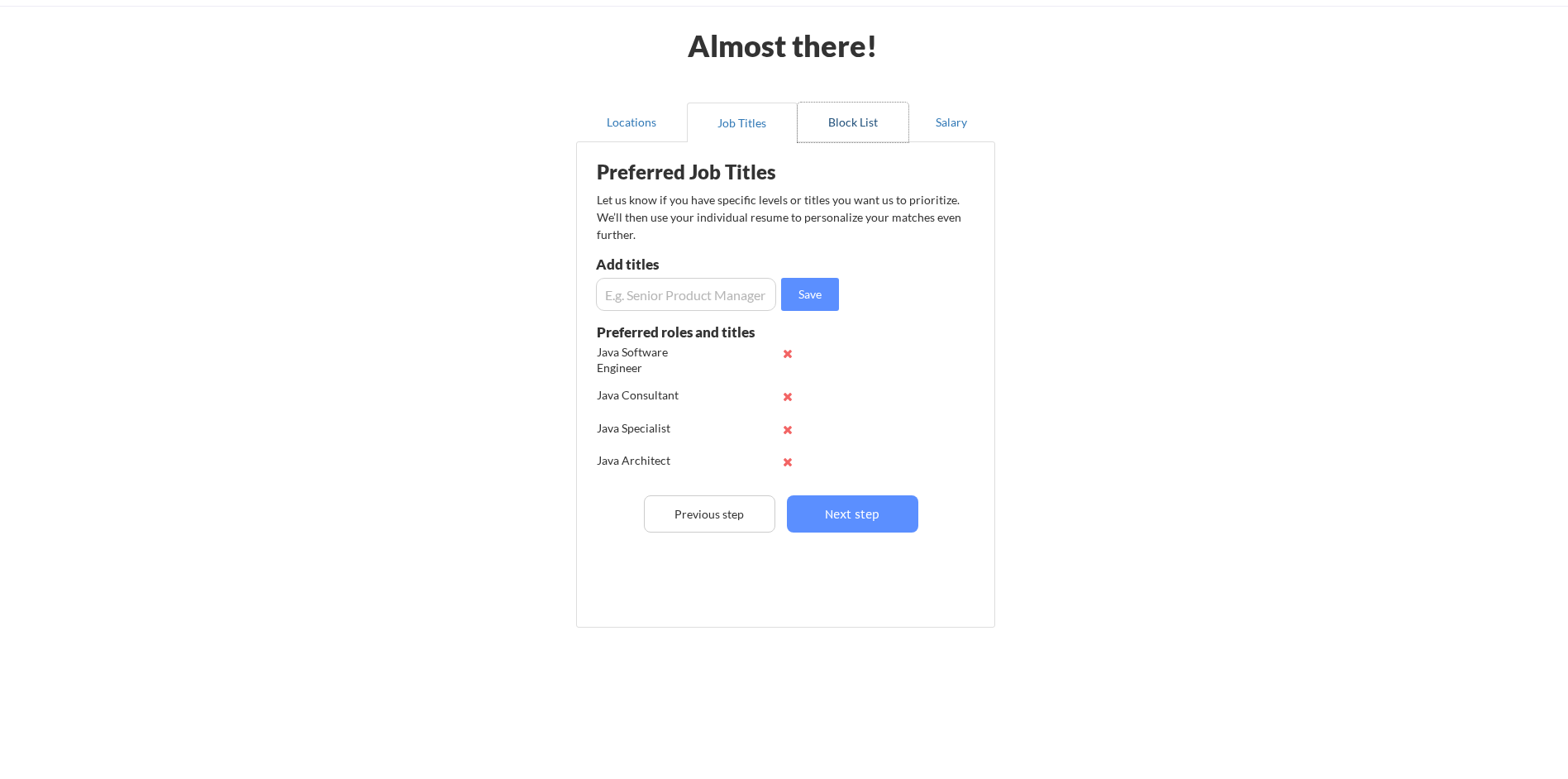
click at [864, 128] on button "Block List" at bounding box center [854, 123] width 111 height 40
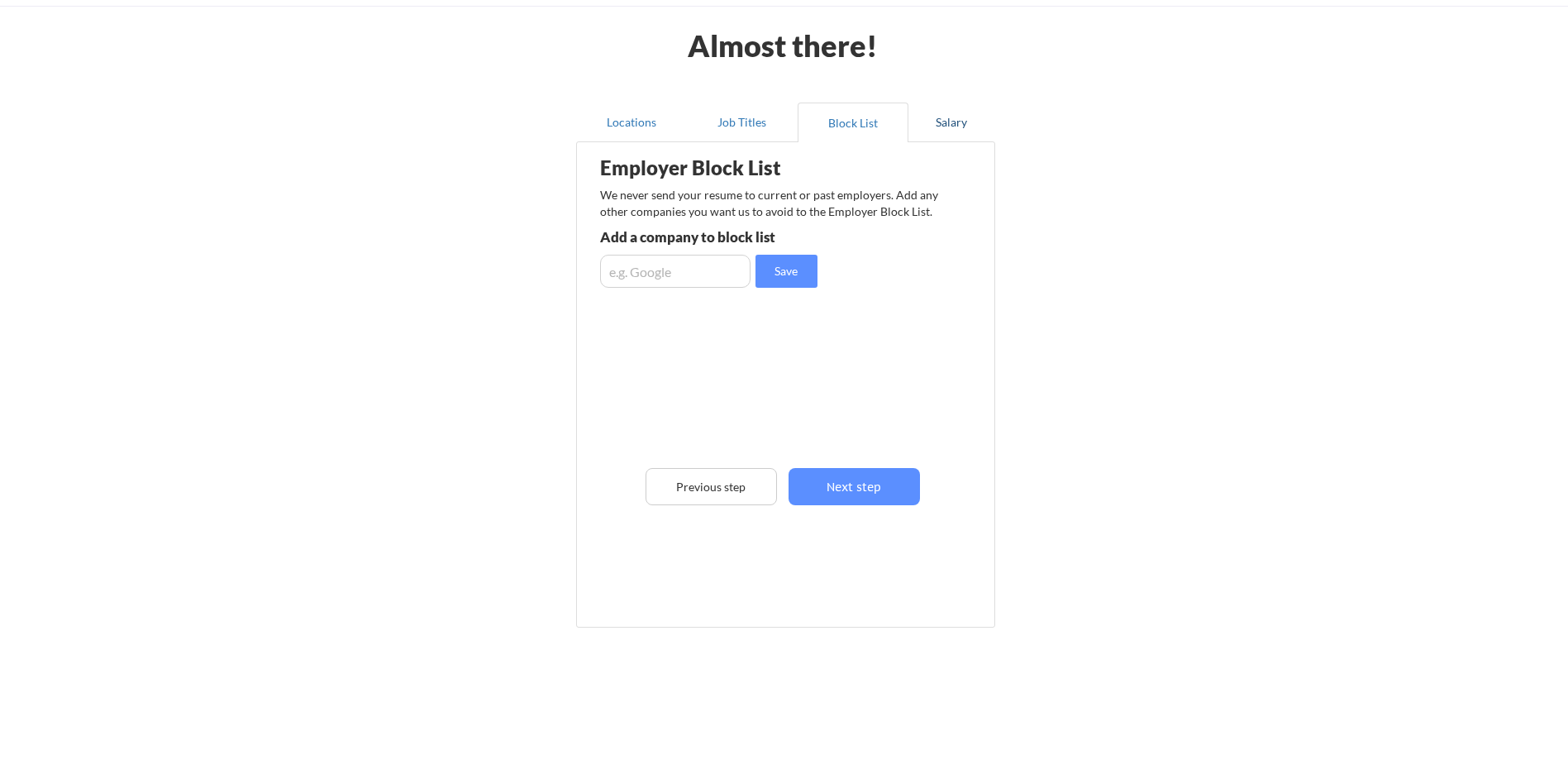
click at [953, 117] on button "Salary" at bounding box center [951, 123] width 87 height 40
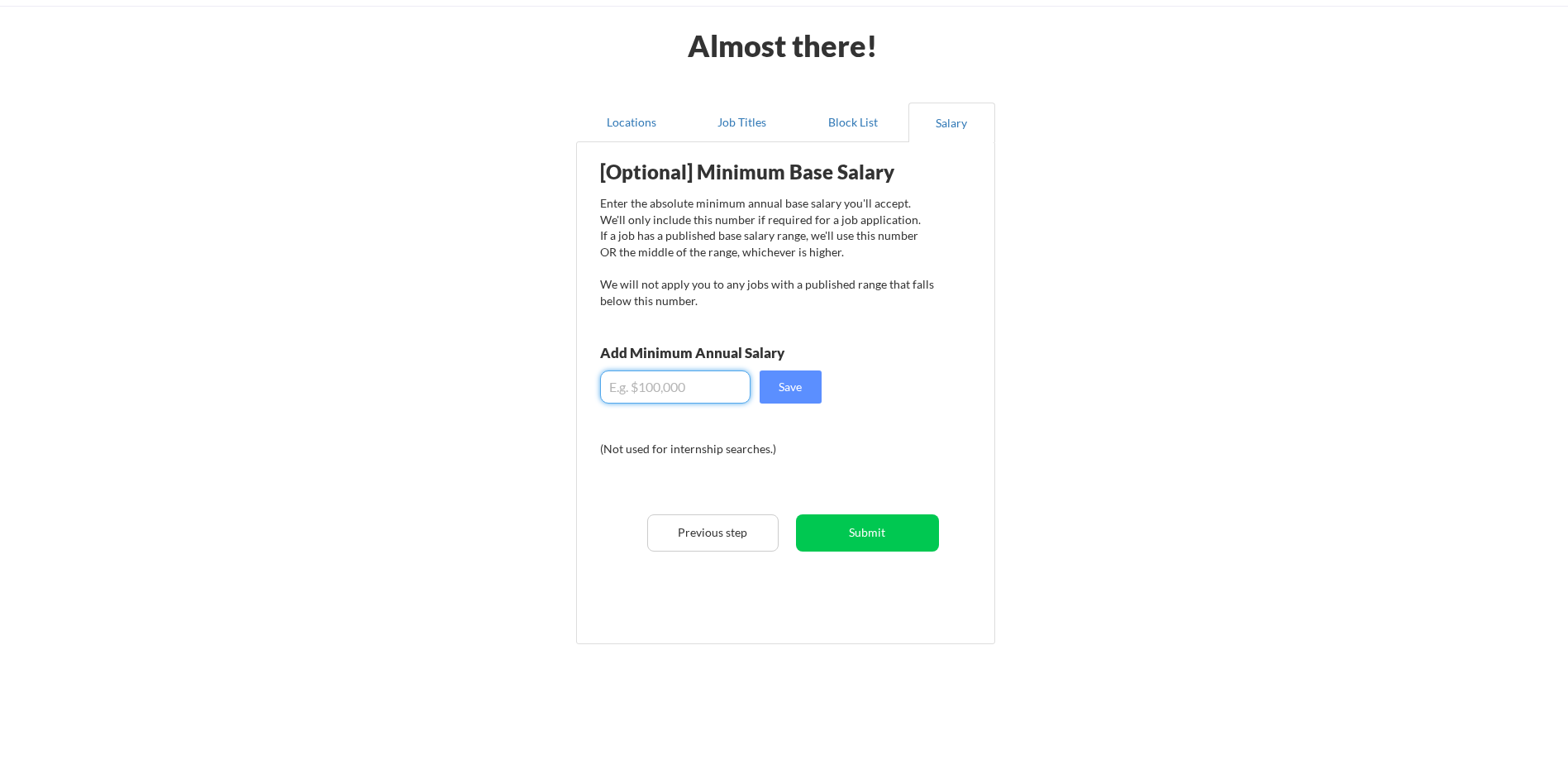
click at [714, 384] on input "input" at bounding box center [675, 387] width 151 height 33
click at [719, 395] on input "input" at bounding box center [675, 387] width 151 height 33
type input "$60,000"
click at [786, 396] on button "Save" at bounding box center [791, 387] width 62 height 33
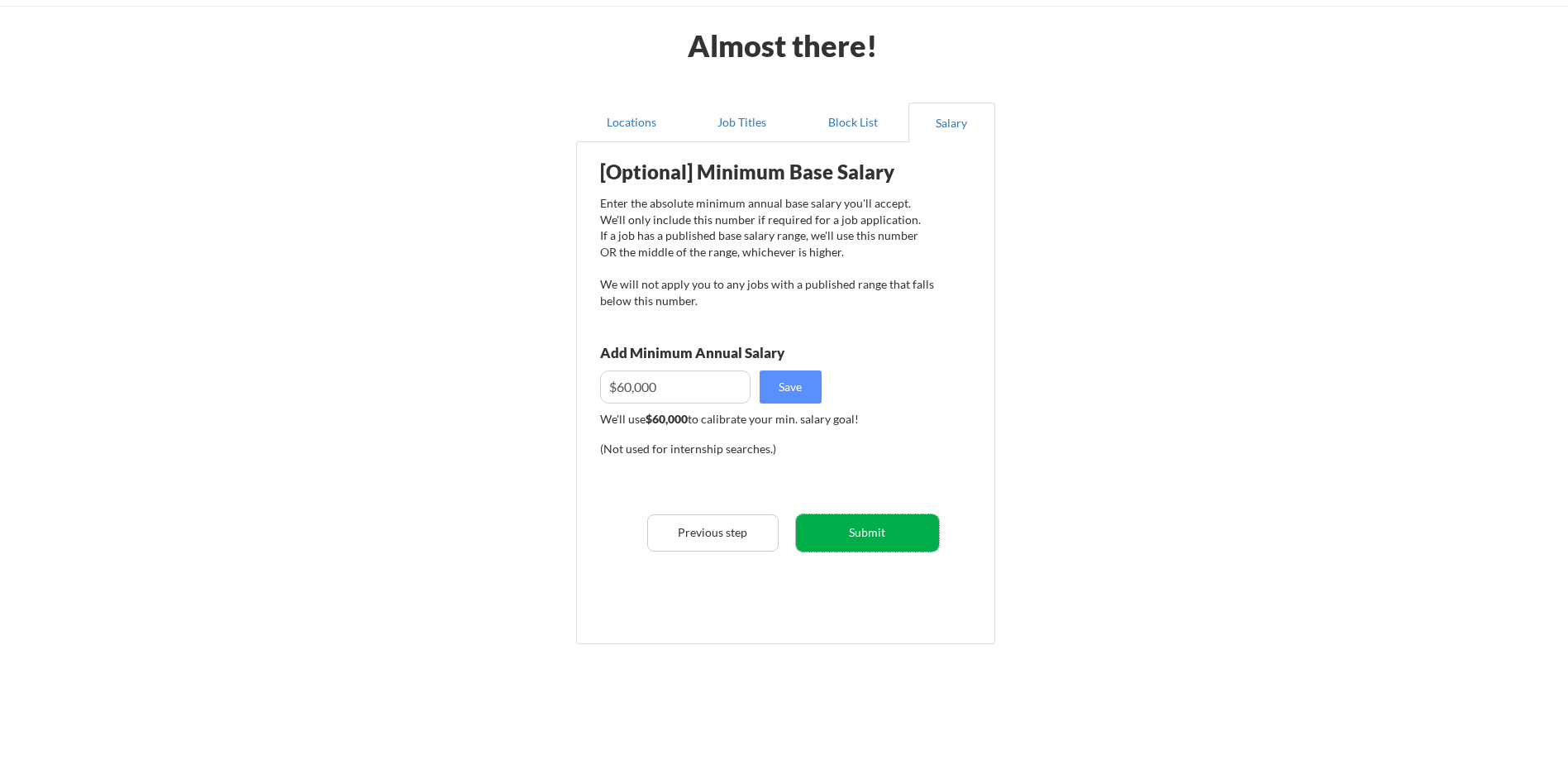
click at [874, 533] on button "Submit" at bounding box center [868, 532] width 143 height 37
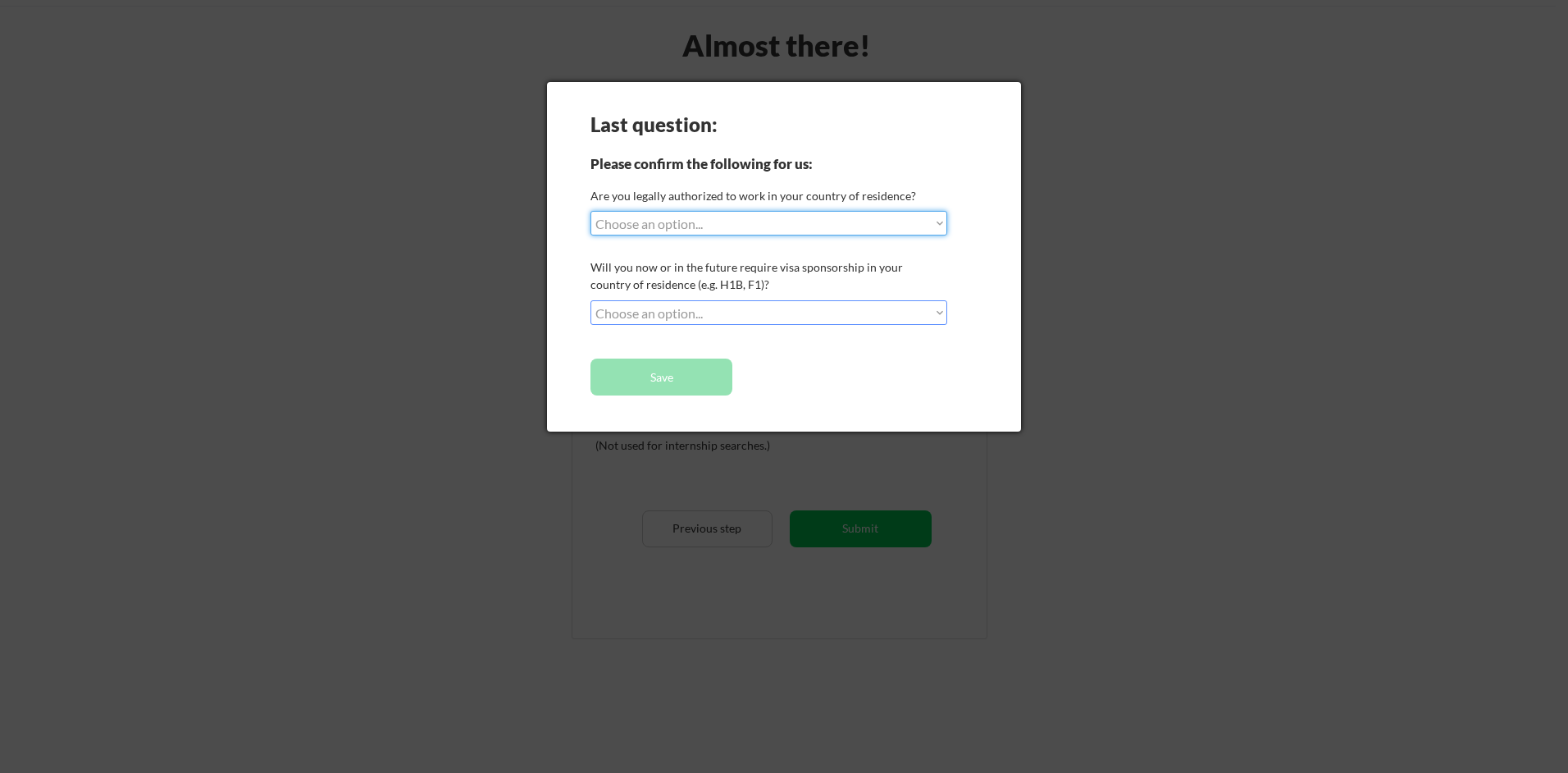
click at [704, 225] on select "Choose an option... Yes, I am a [DEMOGRAPHIC_DATA] Citizen Yes, I am a [DEMOGRA…" at bounding box center [769, 223] width 357 height 25
select select ""no__i_am_not__yet__authorized""
click at [590, 211] on select "Choose an option... Yes, I am a [DEMOGRAPHIC_DATA] Citizen Yes, I am a [DEMOGRA…" at bounding box center [769, 223] width 357 height 25
click at [719, 312] on select "Choose an option... No, I will not need sponsorship Yes, I will need sponsorship" at bounding box center [769, 312] width 357 height 25
select select ""yes__i_will_need_sponsorship""
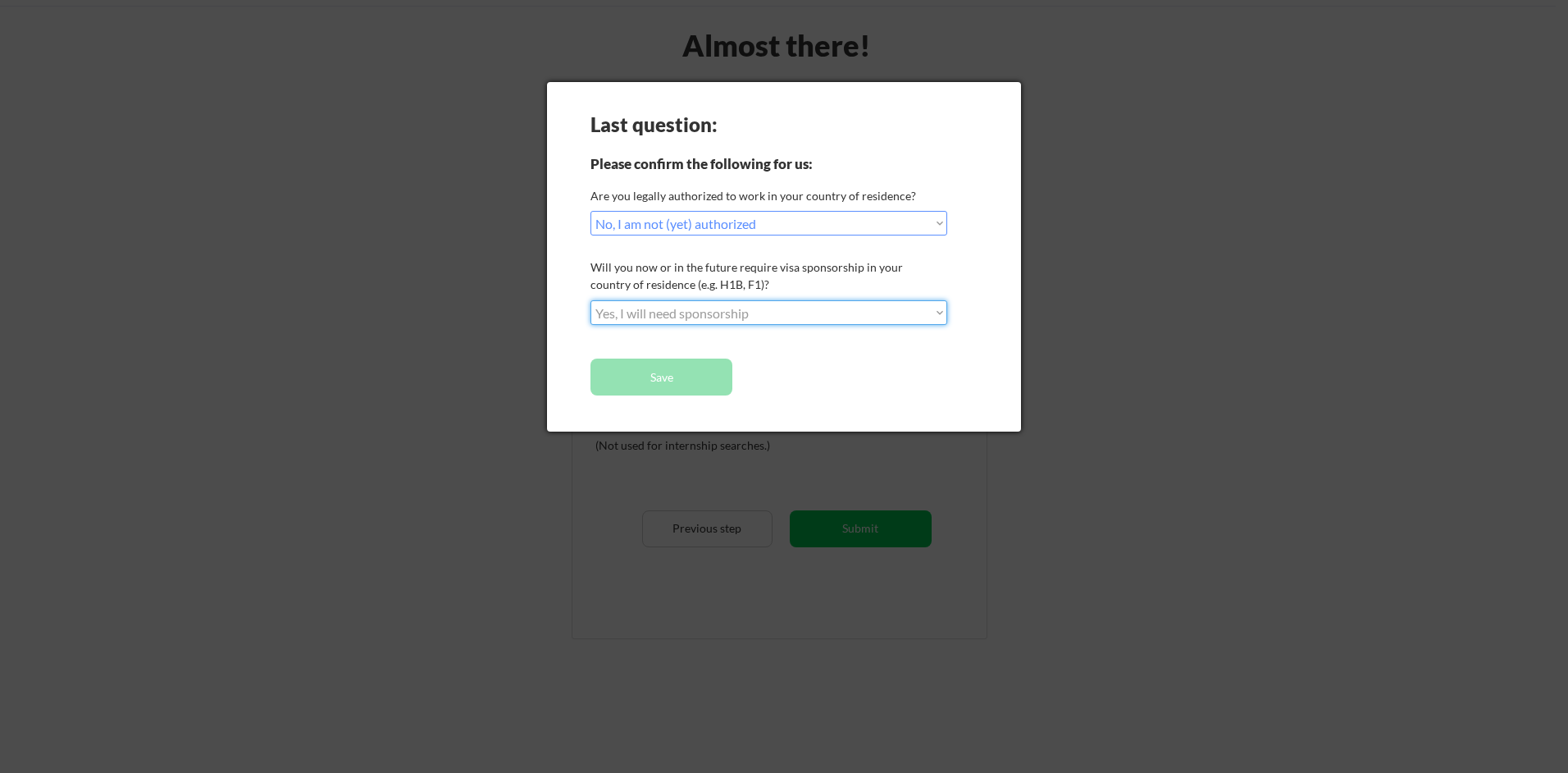
click at [590, 300] on select "Choose an option... No, I will not need sponsorship Yes, I will need sponsorship" at bounding box center [769, 312] width 357 height 25
click at [678, 376] on button "Save" at bounding box center [661, 377] width 142 height 37
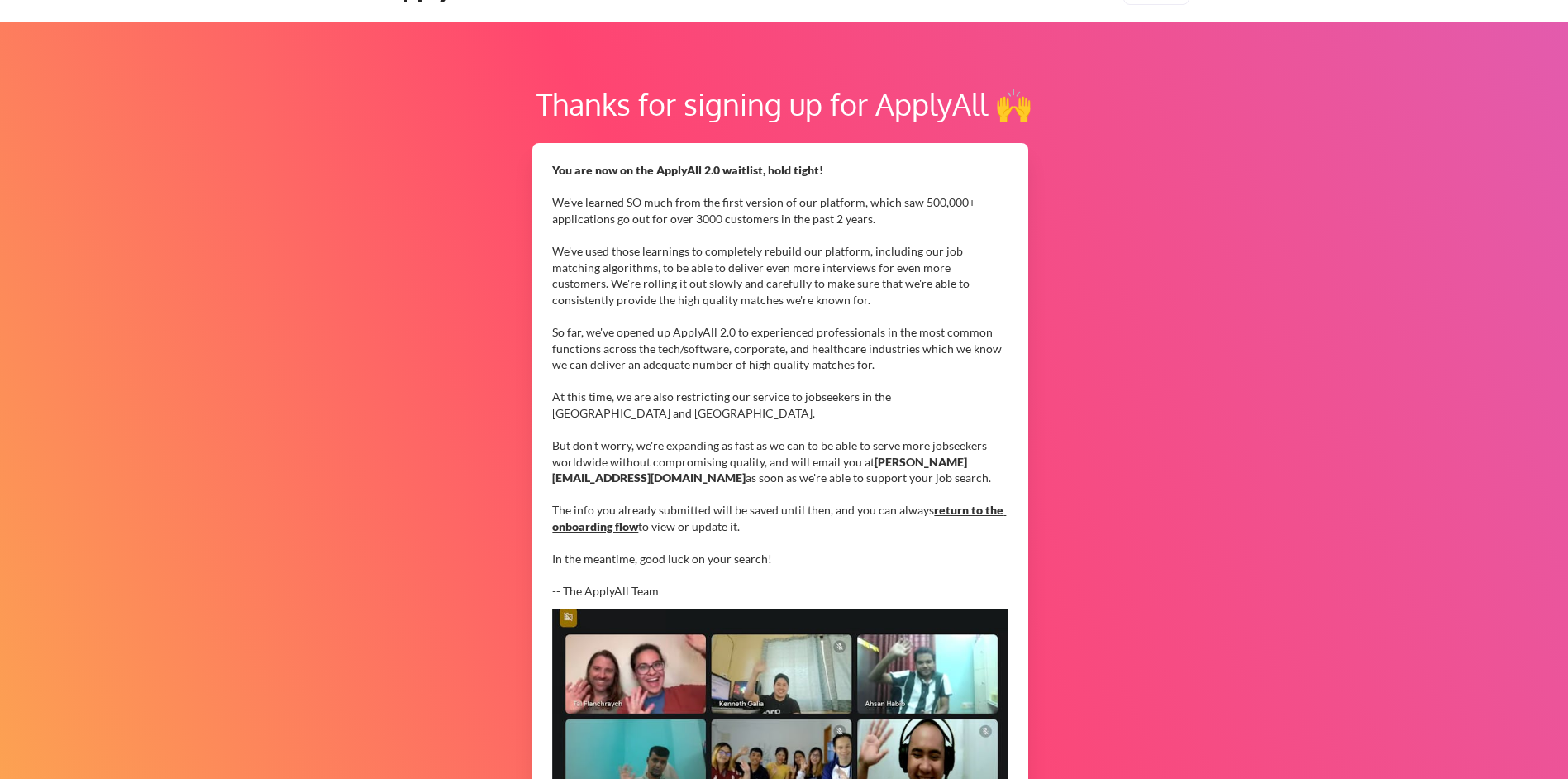
scroll to position [83, 0]
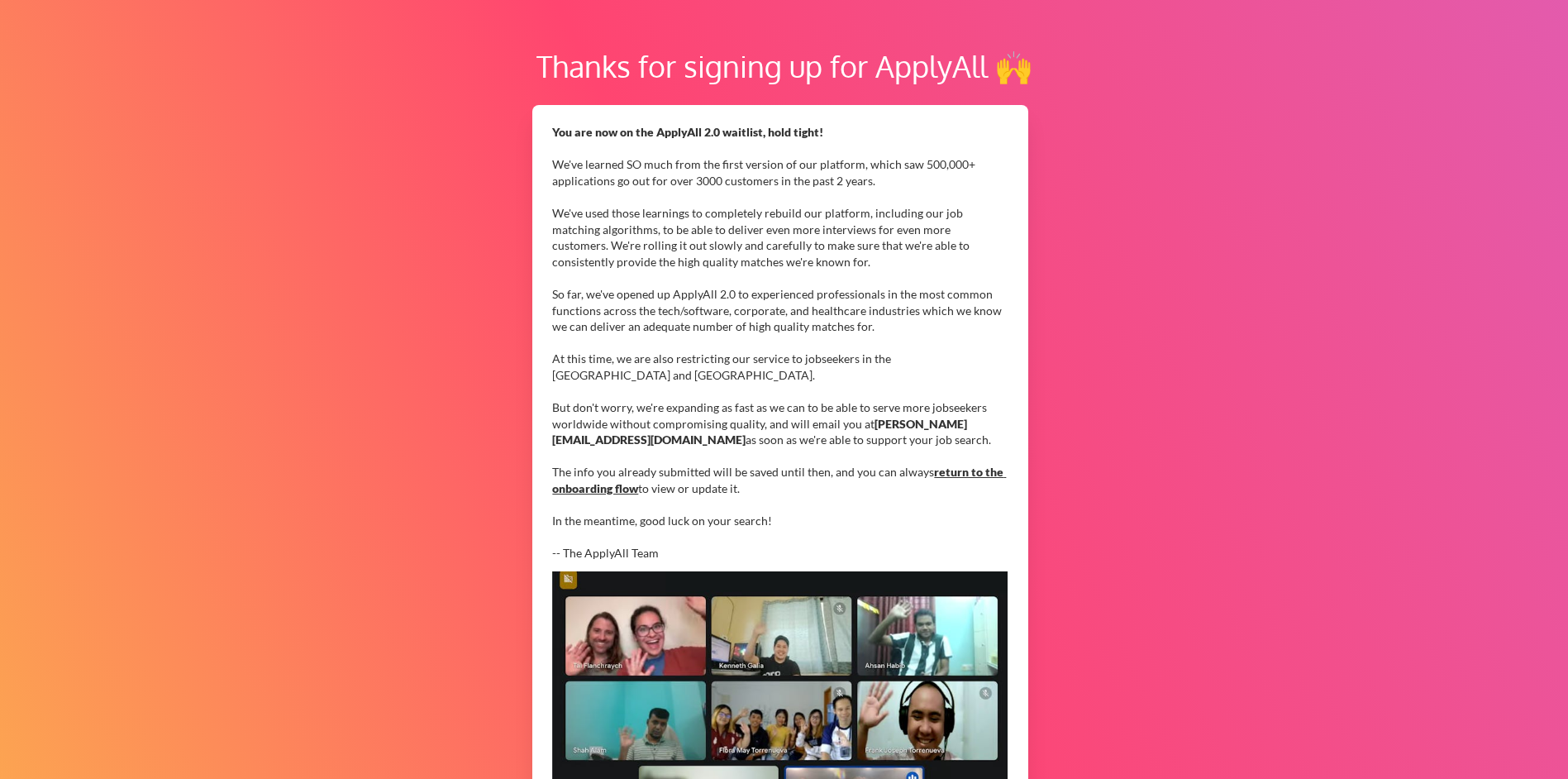
click at [652, 410] on div "You are now on the ApplyAll 2.0 waitlist, hold tight! We've learned SO much fro…" at bounding box center [780, 343] width 456 height 438
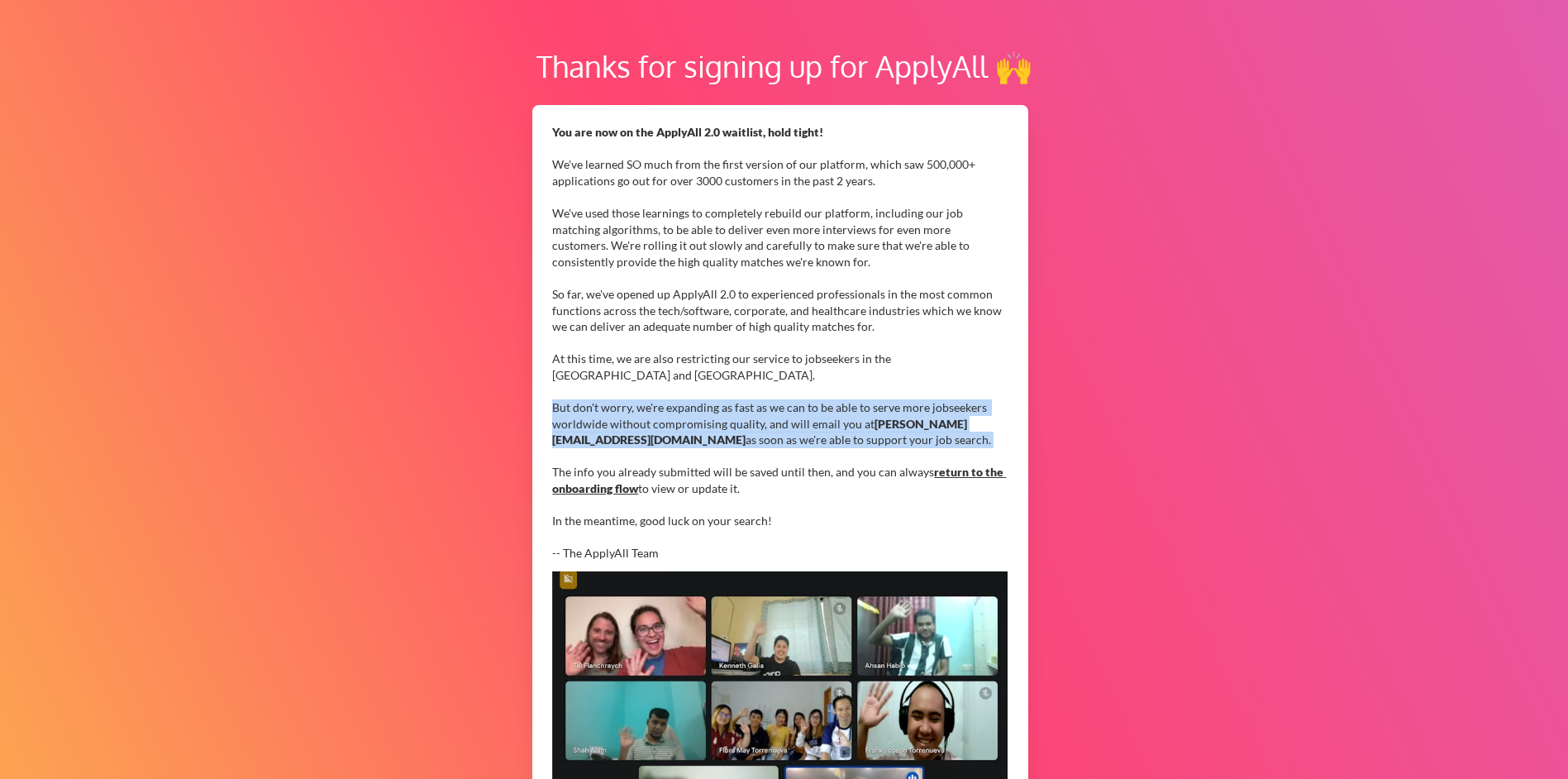
click at [652, 410] on div "You are now on the ApplyAll 2.0 waitlist, hold tight! We've learned SO much fro…" at bounding box center [780, 343] width 456 height 438
click at [928, 447] on div "You are now on the ApplyAll 2.0 waitlist, hold tight! We've learned SO much fro…" at bounding box center [780, 343] width 456 height 438
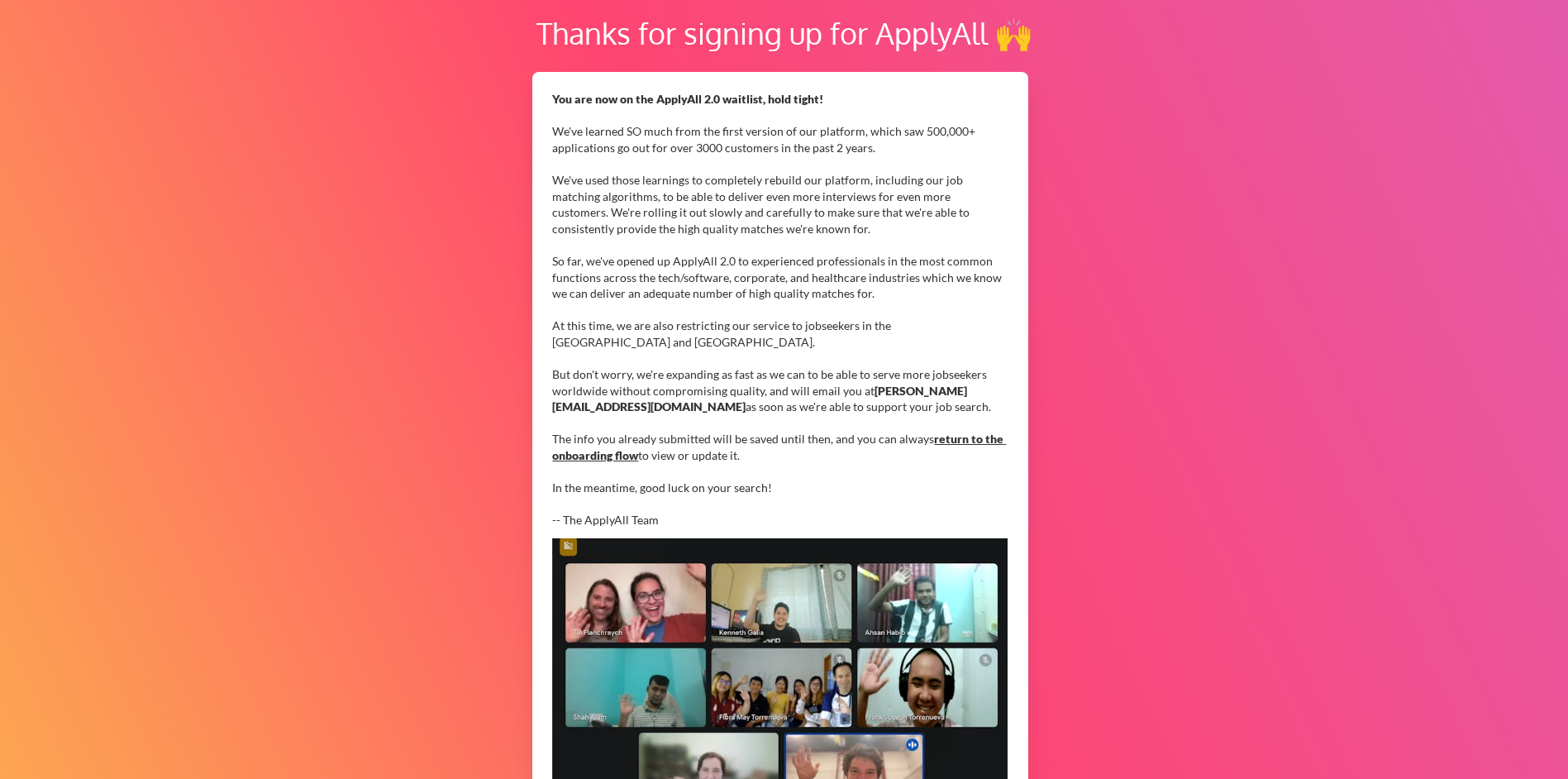
scroll to position [0, 0]
